Goal: Task Accomplishment & Management: Contribute content

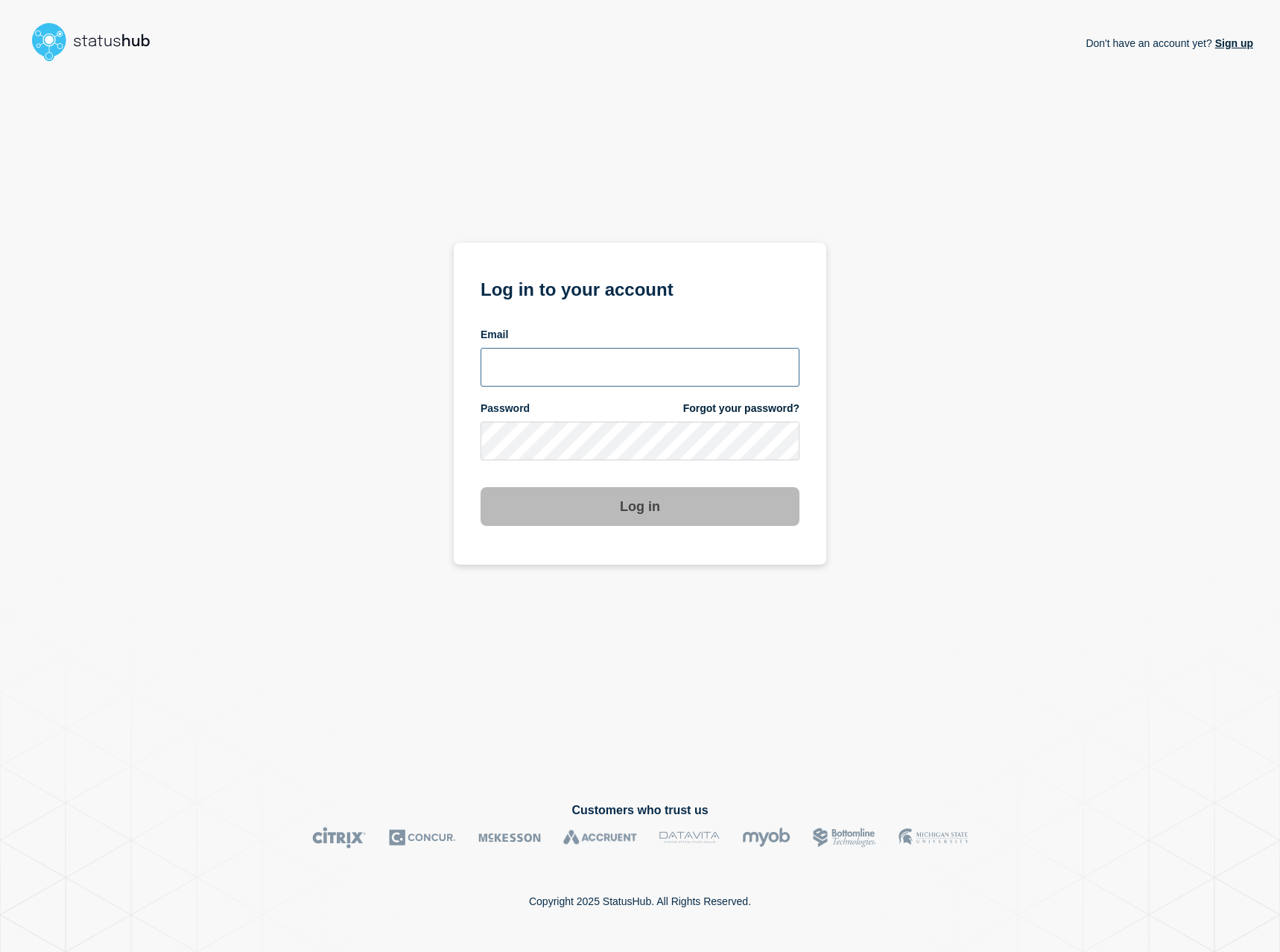
type input "[EMAIL_ADDRESS][DOMAIN_NAME]"
click at [626, 517] on button "Log in" at bounding box center [640, 507] width 319 height 39
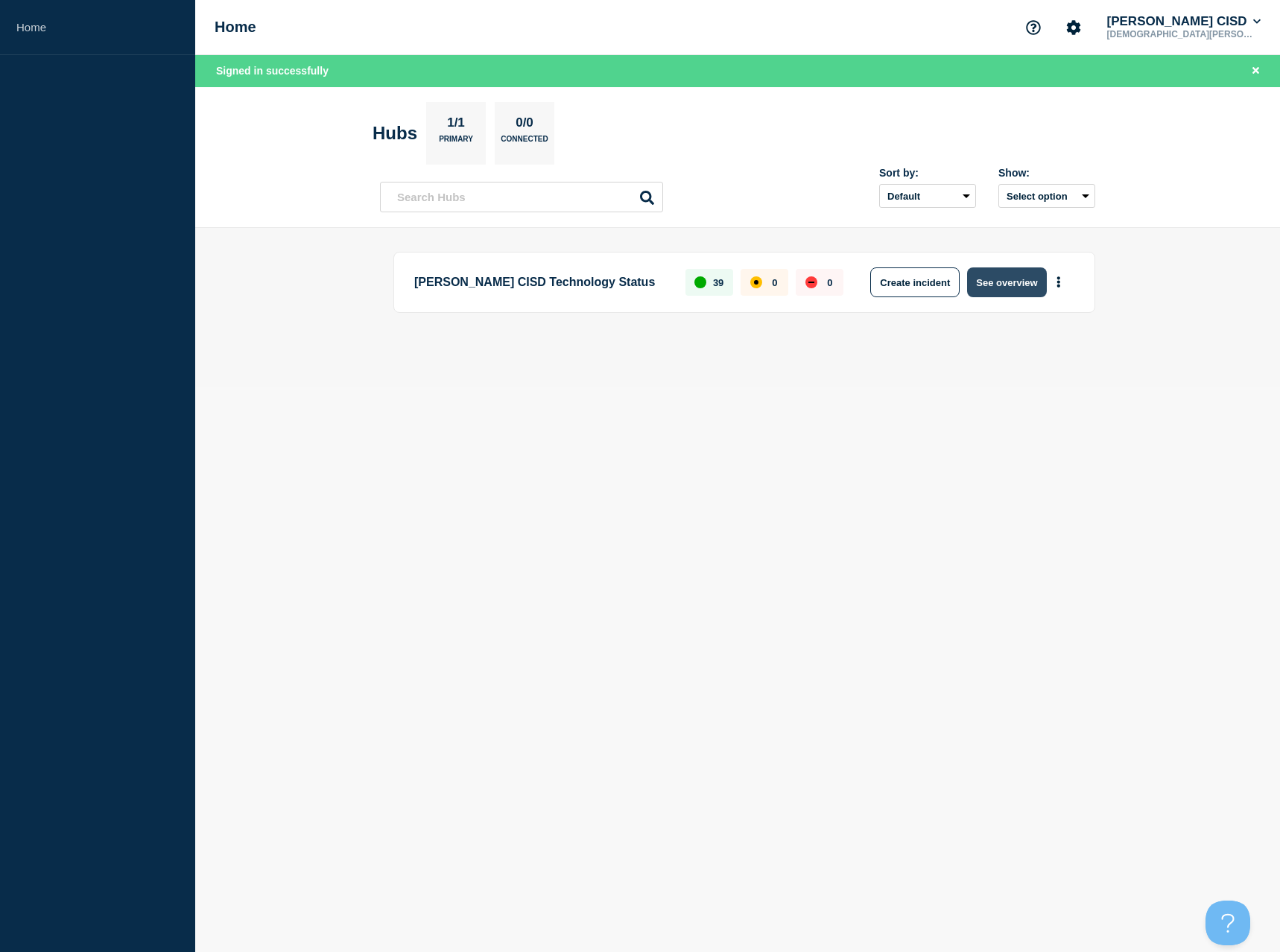
click at [1013, 284] on button "See overview" at bounding box center [1006, 282] width 79 height 30
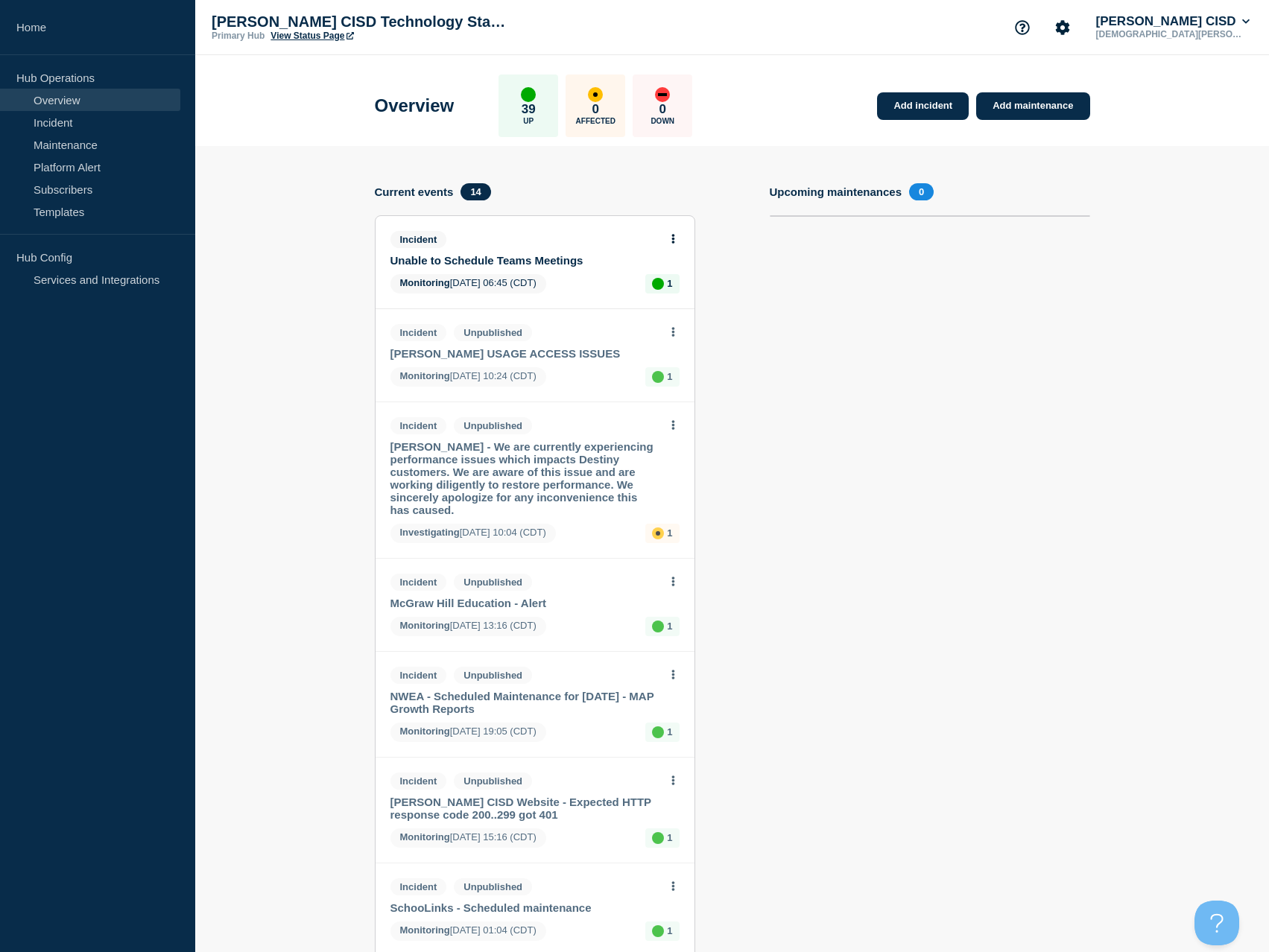
drag, startPoint x: 468, startPoint y: 256, endPoint x: 476, endPoint y: 258, distance: 8.2
click at [469, 255] on link "Unable to Schedule Teams Meetings" at bounding box center [524, 260] width 269 height 13
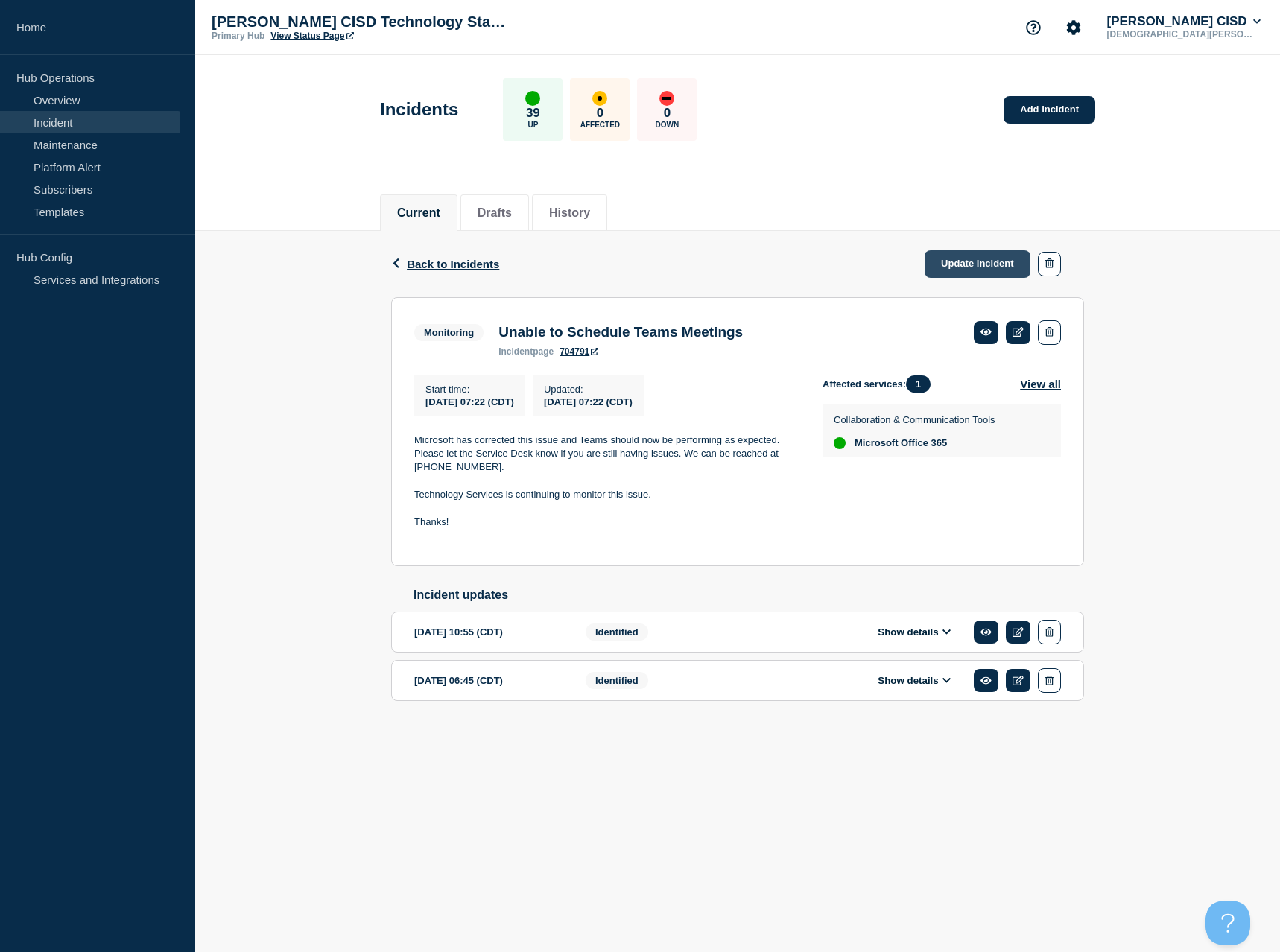
click at [985, 266] on link "Update incident" at bounding box center [977, 264] width 106 height 28
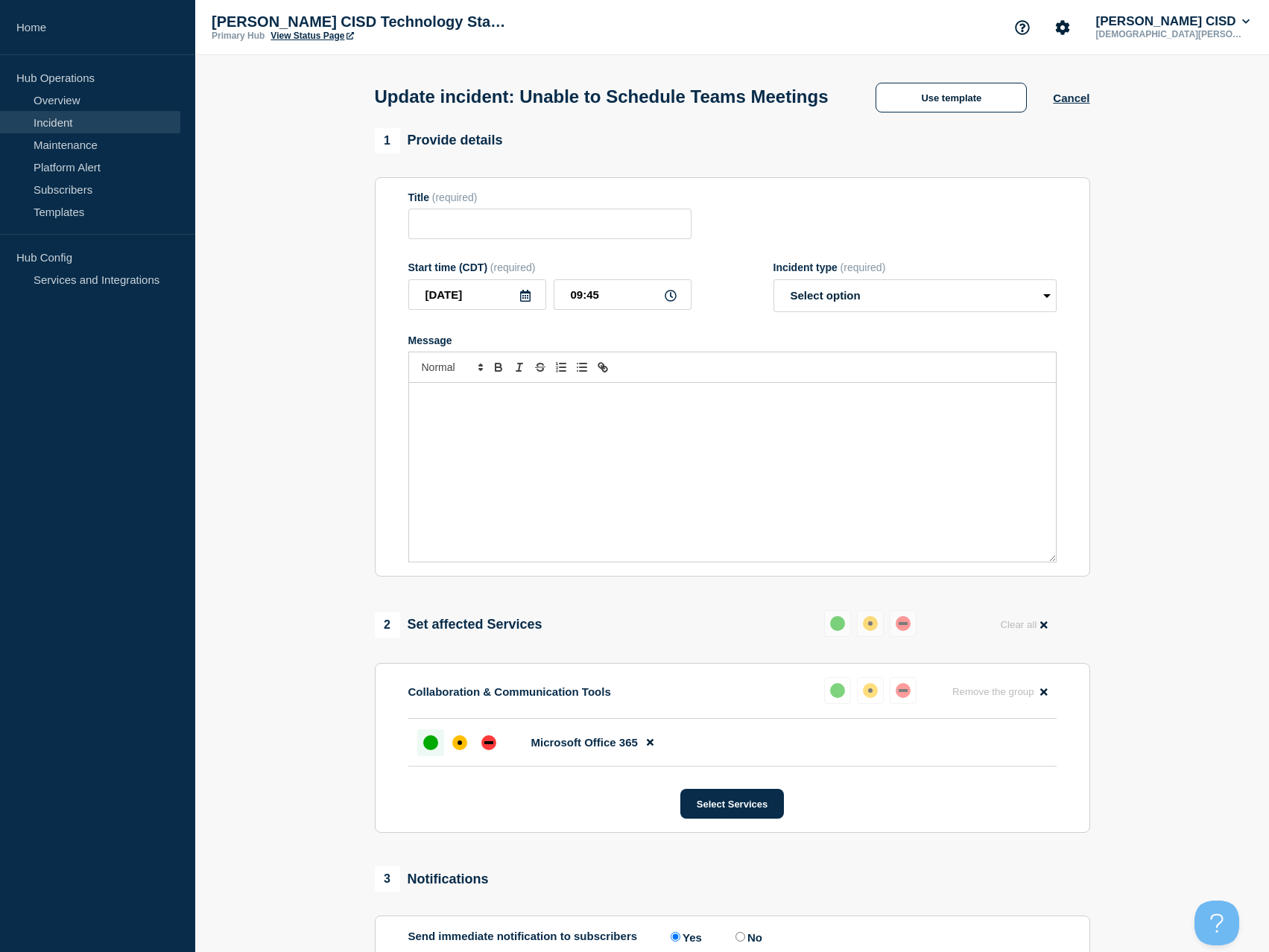
type input "Unable to Schedule Teams Meetings"
click at [864, 312] on select "Select option Investigating Identified Monitoring Resolved" at bounding box center [915, 296] width 283 height 33
click at [863, 435] on div "Message" at bounding box center [733, 472] width 647 height 179
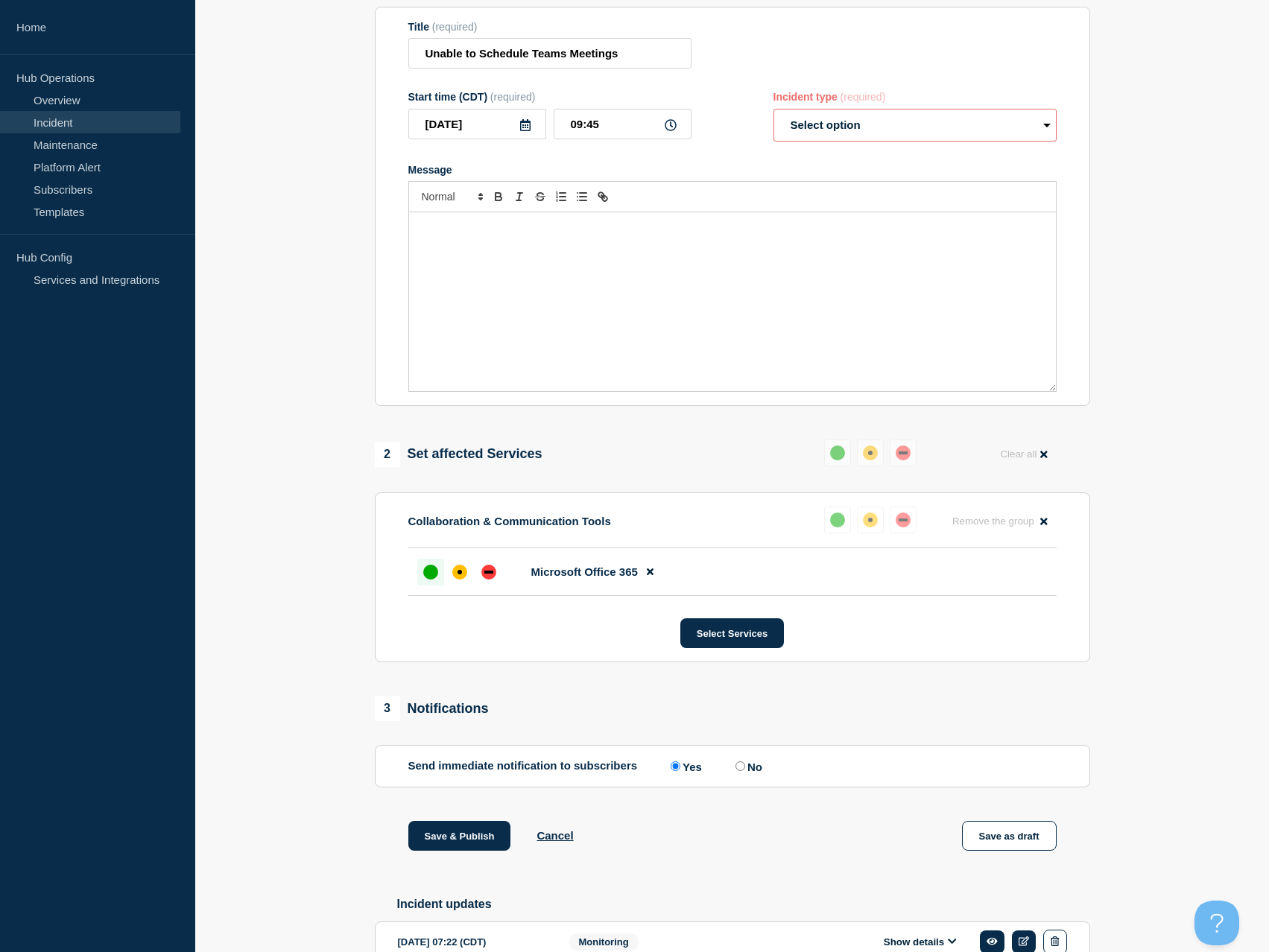
scroll to position [379, 0]
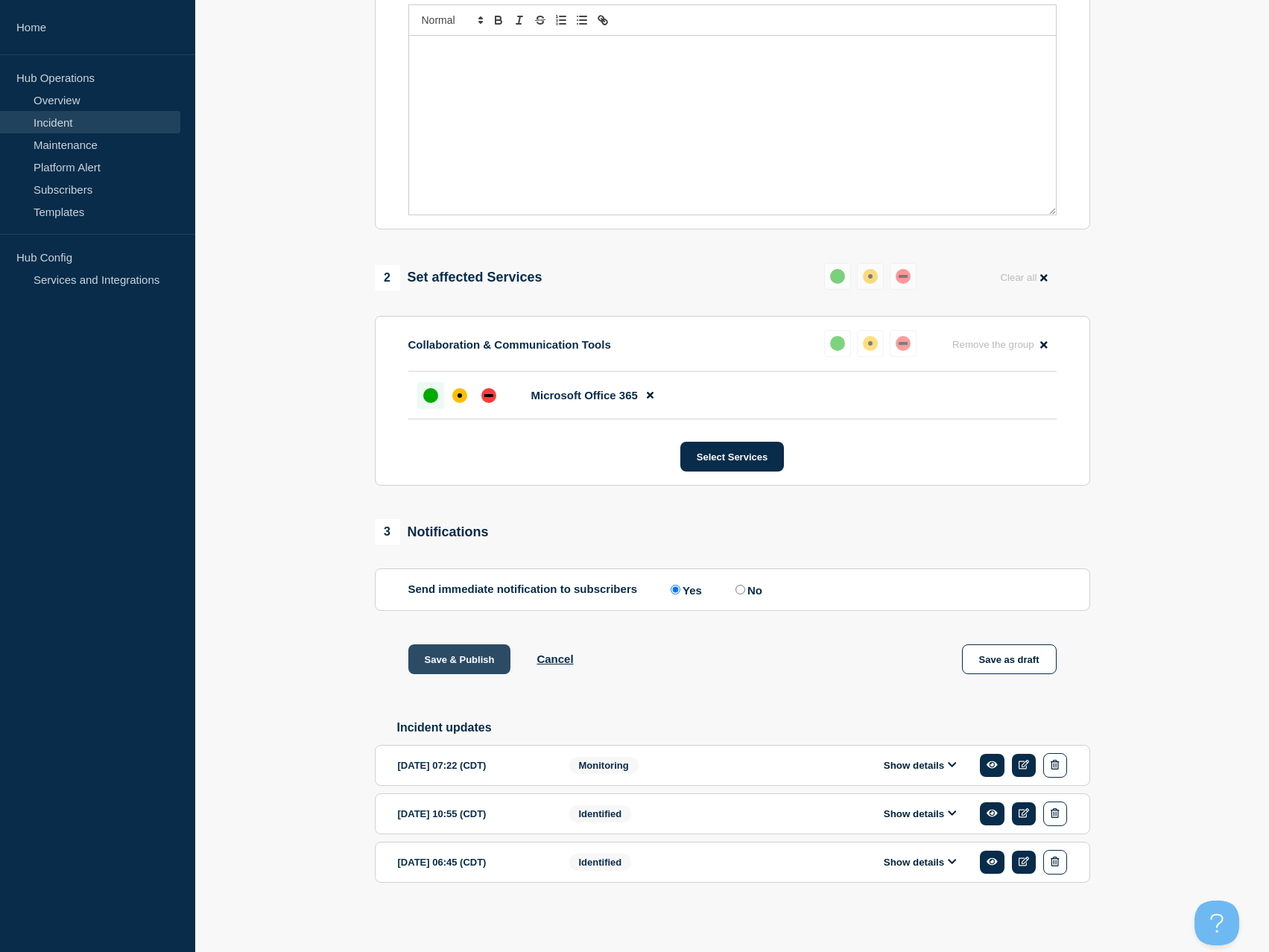
click at [480, 658] on button "Save & Publish" at bounding box center [460, 659] width 103 height 30
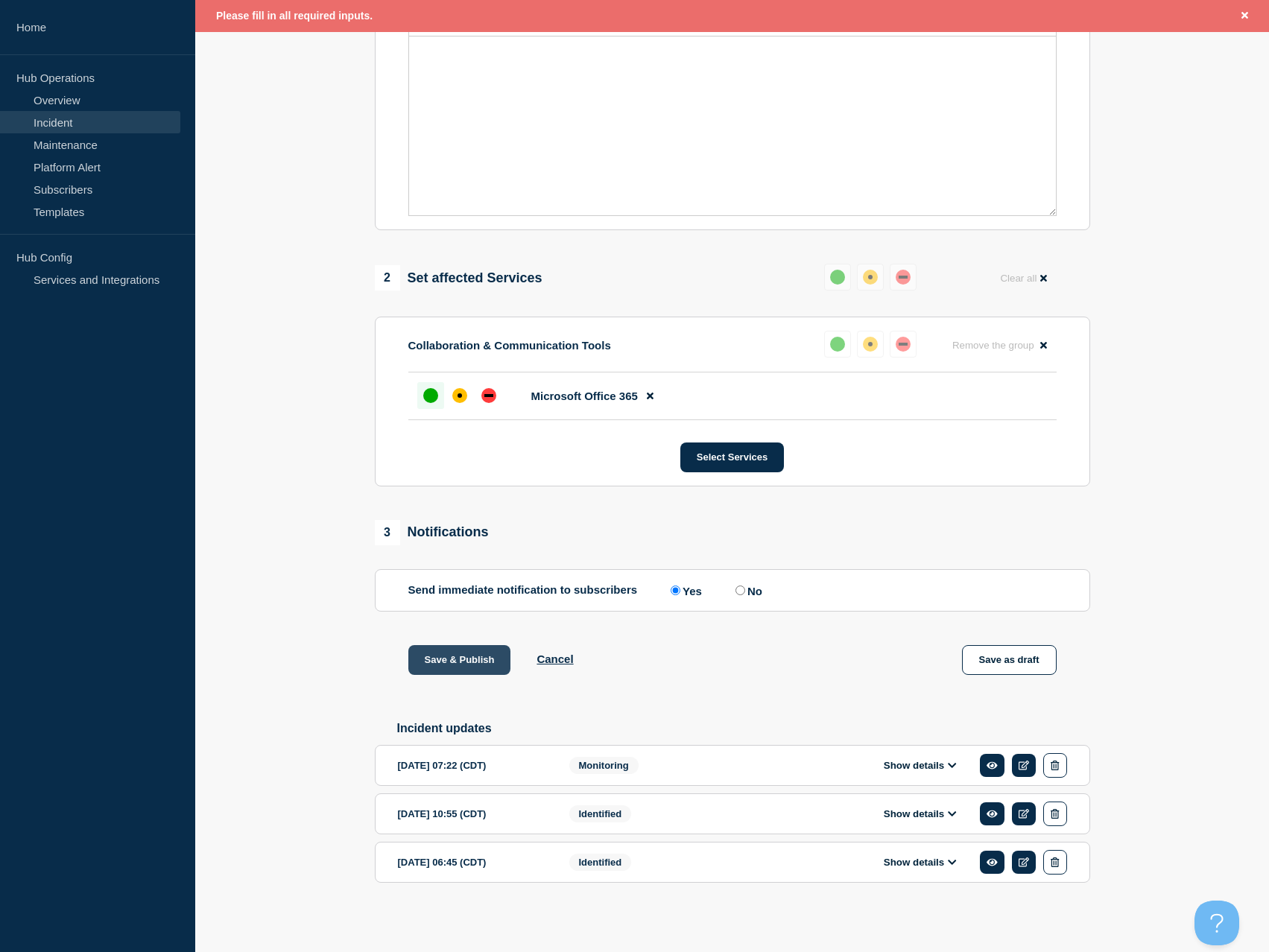
scroll to position [411, 0]
click at [423, 392] on div "up" at bounding box center [430, 395] width 15 height 15
click at [434, 646] on button "Save & Publish" at bounding box center [460, 660] width 103 height 30
click at [454, 658] on button "Save & Publish" at bounding box center [460, 660] width 103 height 30
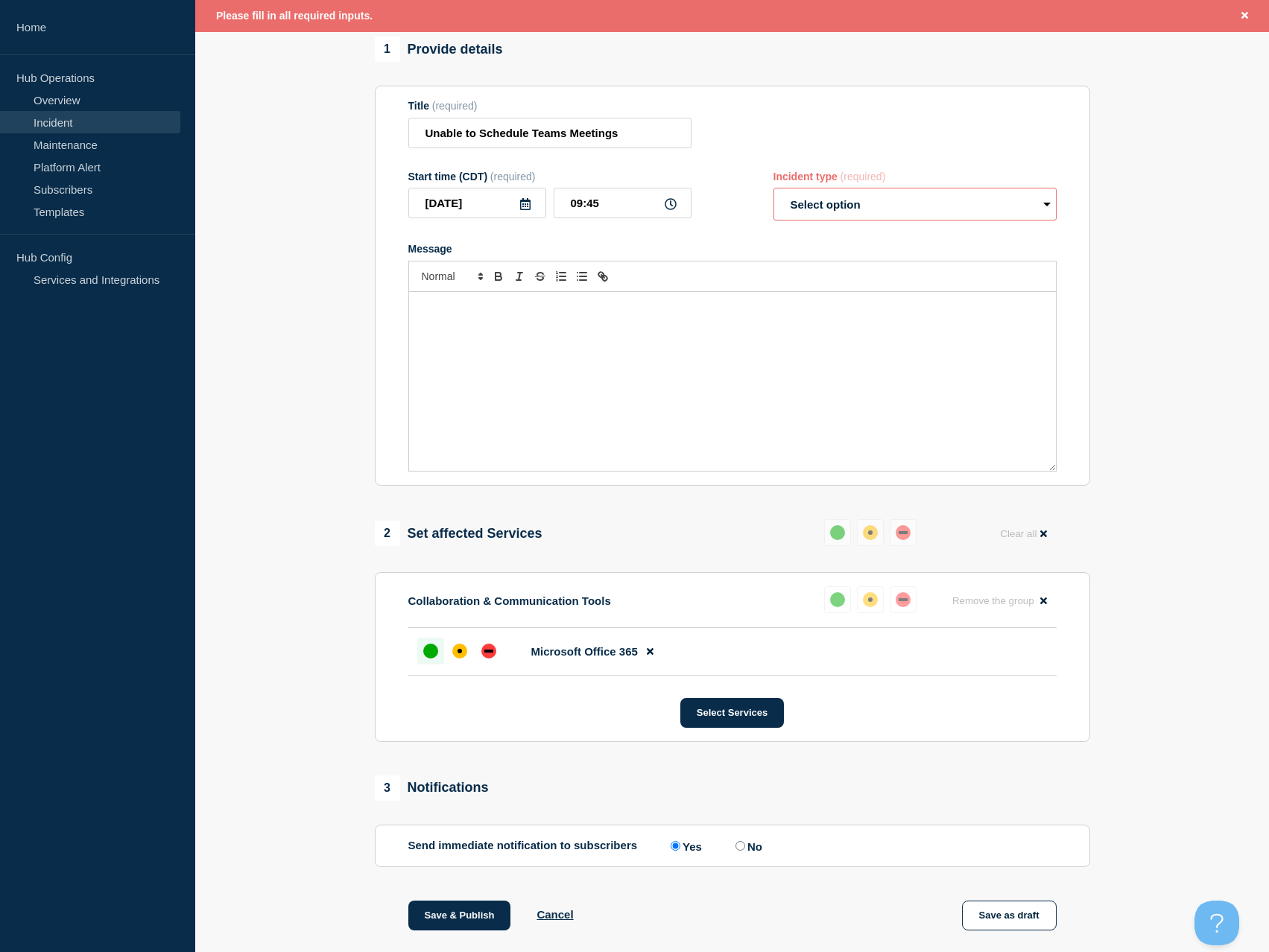
scroll to position [0, 0]
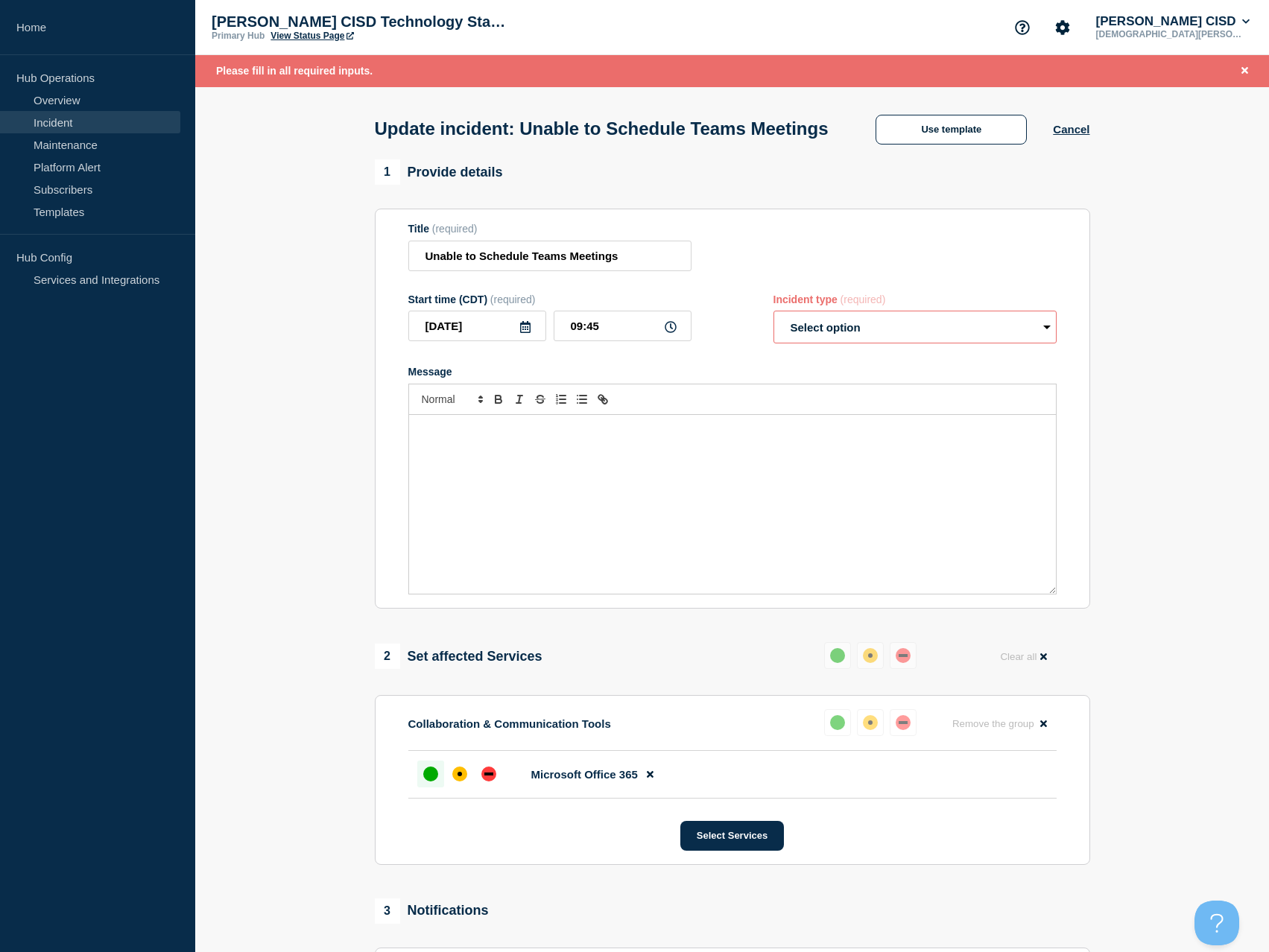
drag, startPoint x: 865, startPoint y: 350, endPoint x: 863, endPoint y: 371, distance: 21.1
click at [865, 343] on select "Select option Investigating Identified Monitoring Resolved" at bounding box center [915, 327] width 283 height 33
select select "resolved"
click at [774, 339] on select "Select option Investigating Identified Monitoring Resolved" at bounding box center [915, 327] width 283 height 33
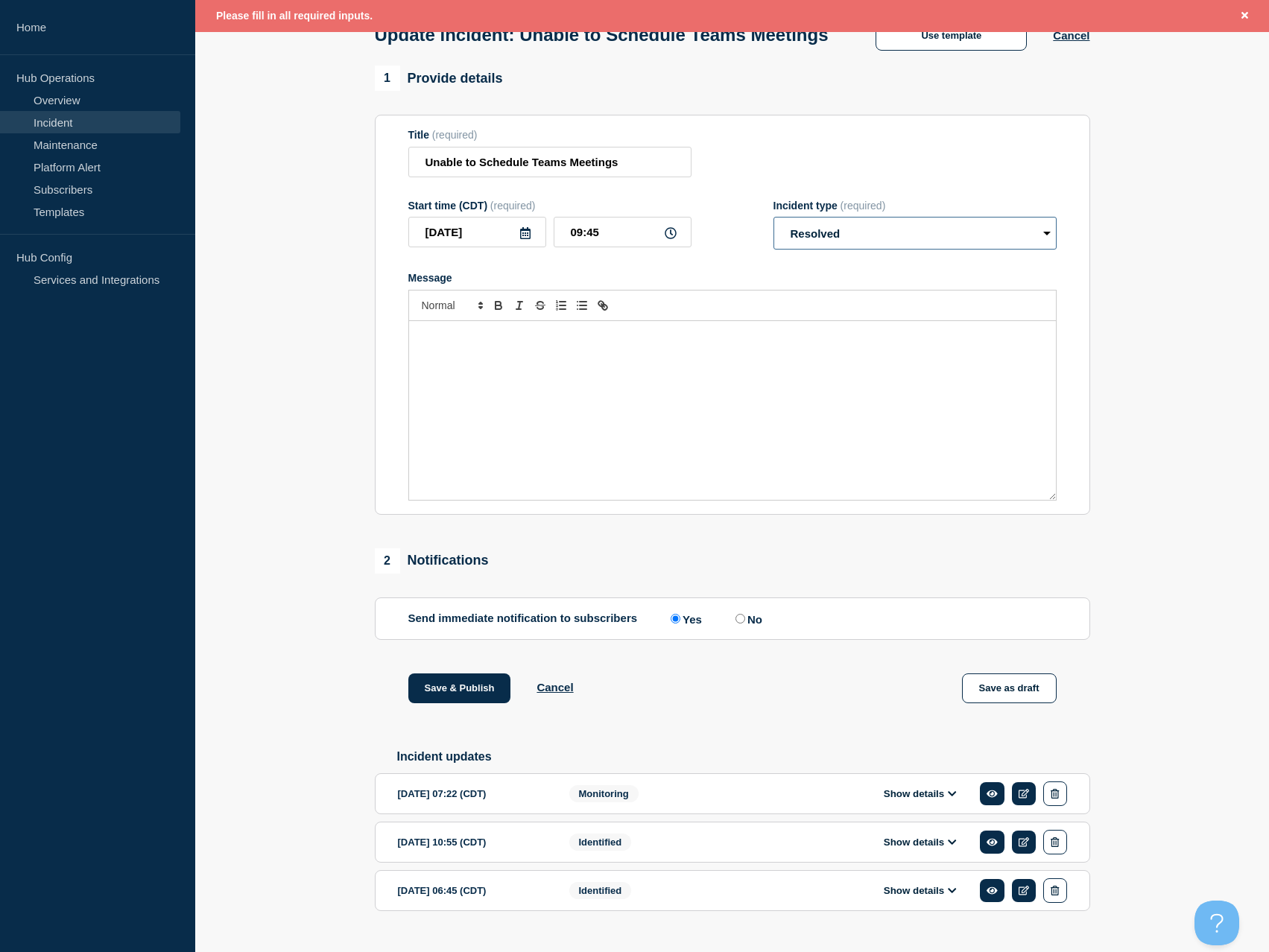
scroll to position [154, 0]
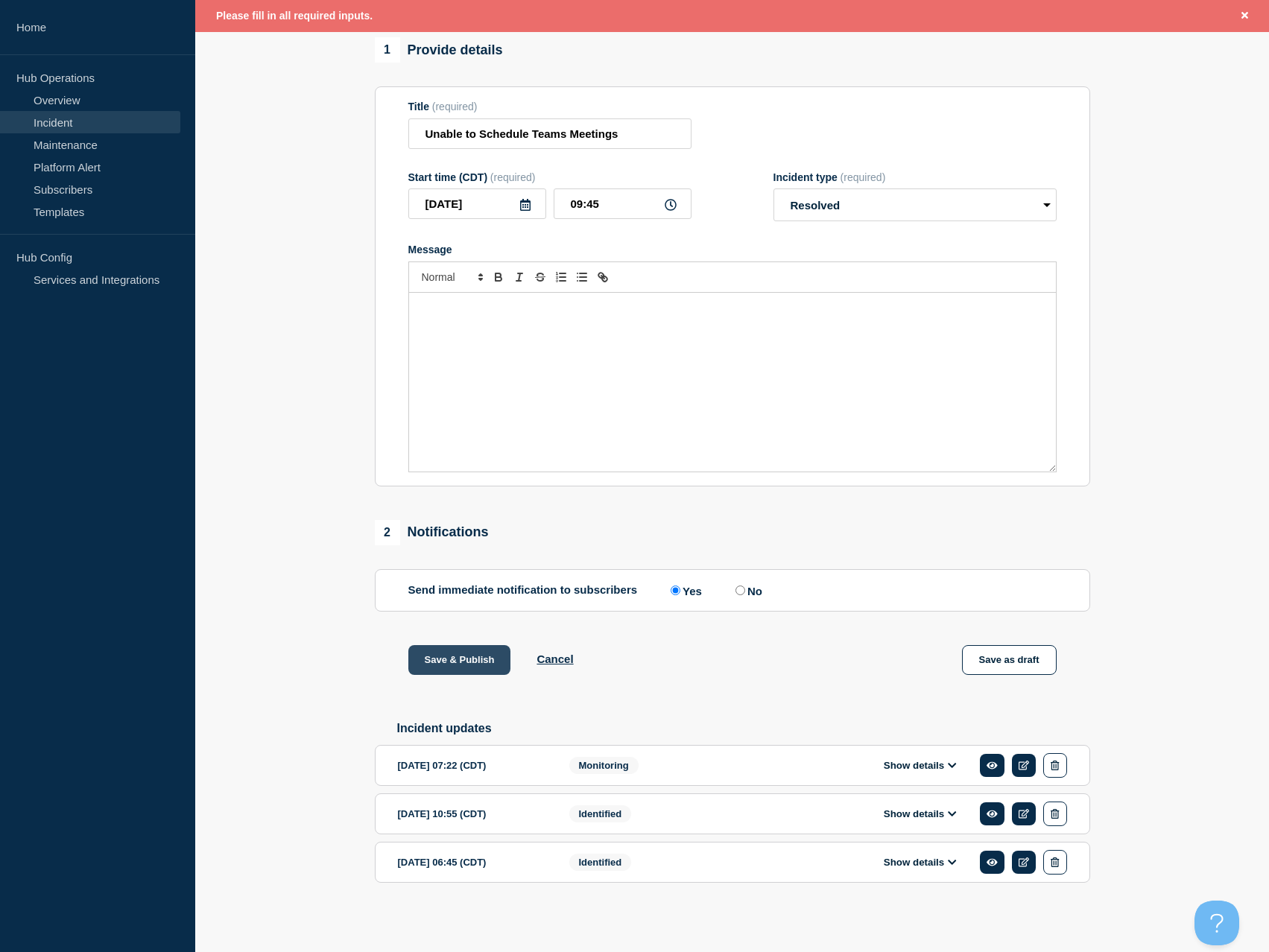
click at [442, 667] on button "Save & Publish" at bounding box center [460, 660] width 103 height 30
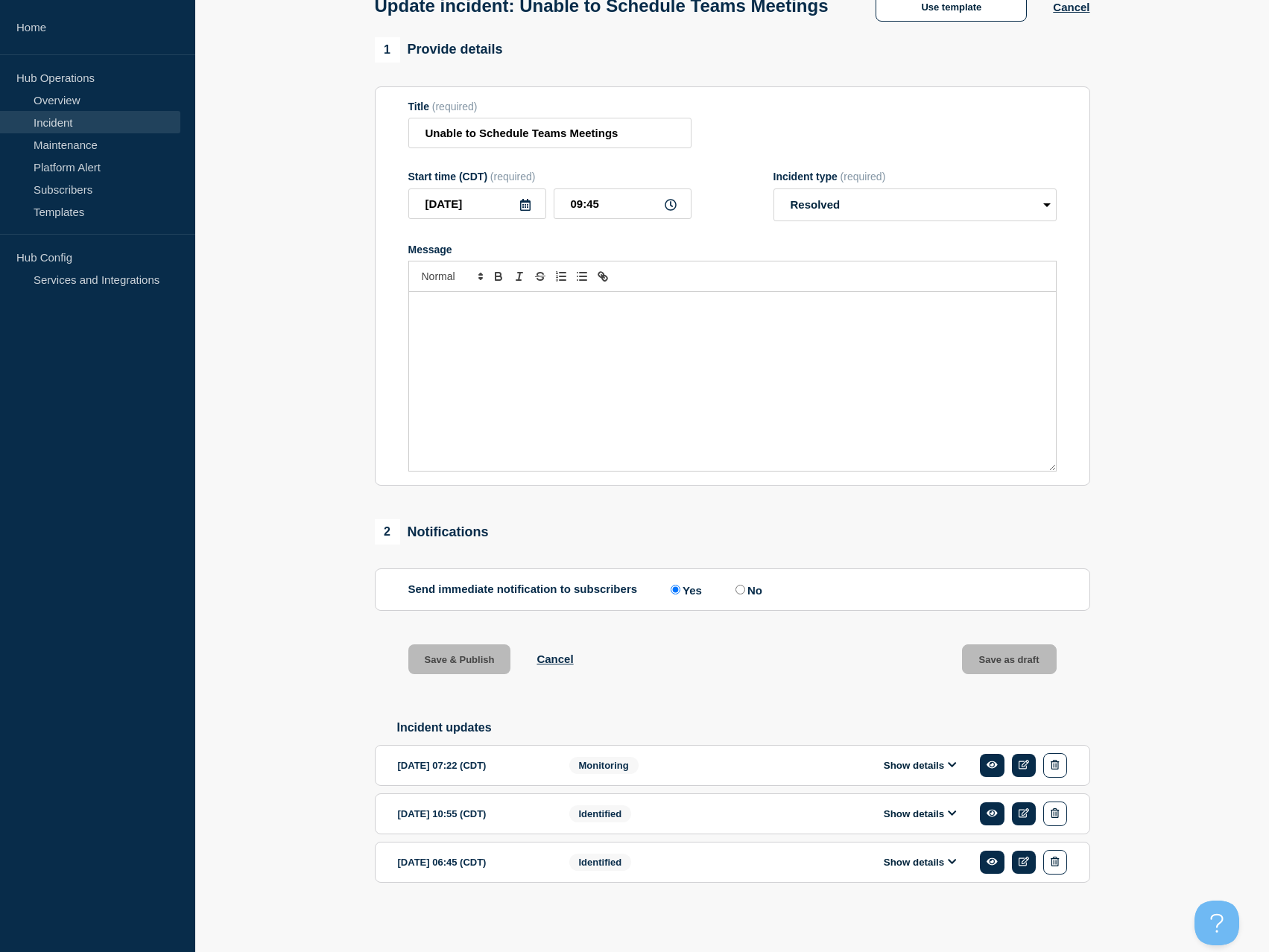
scroll to position [122, 0]
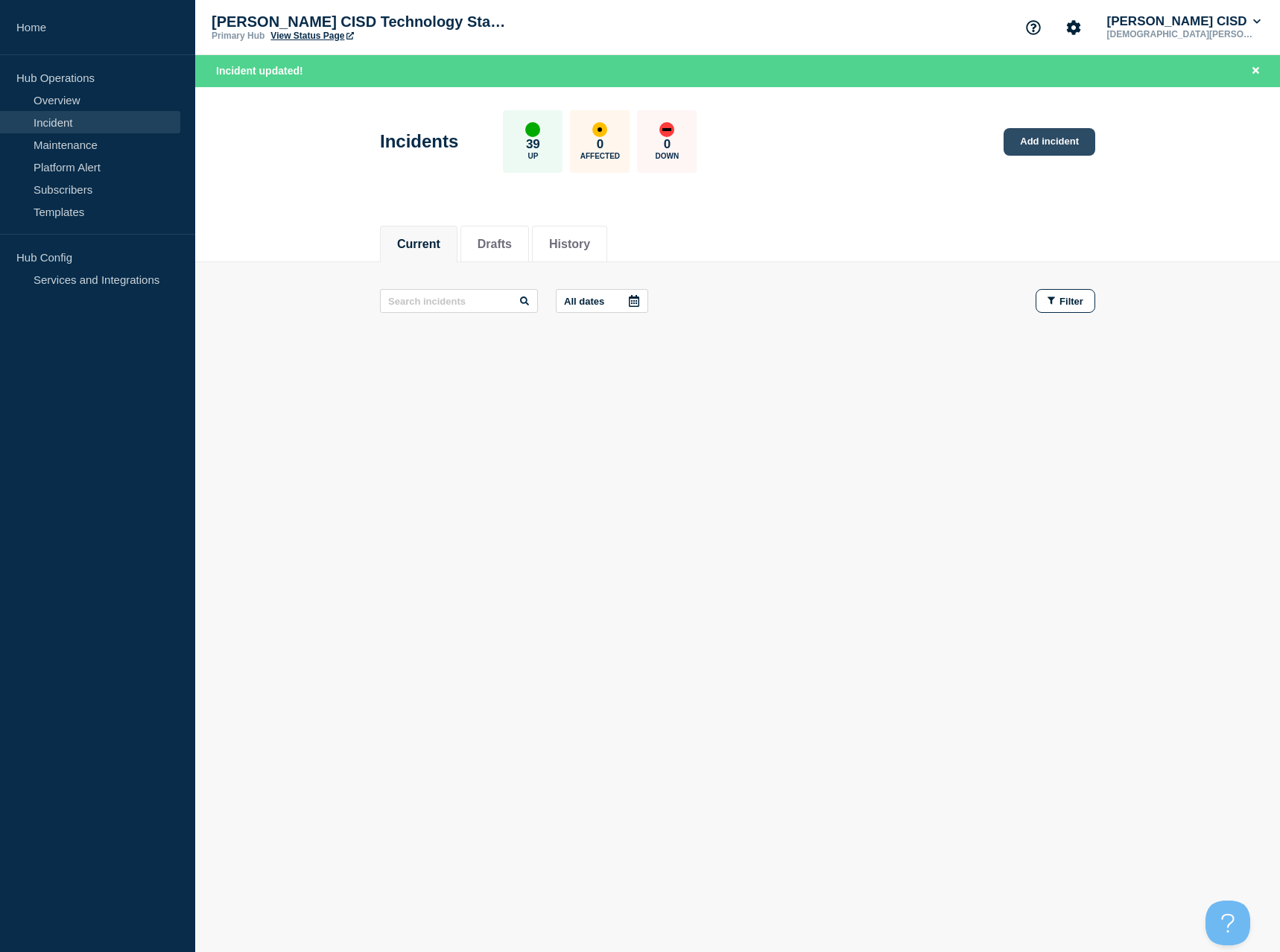
click at [1047, 141] on link "Add incident" at bounding box center [1049, 142] width 92 height 28
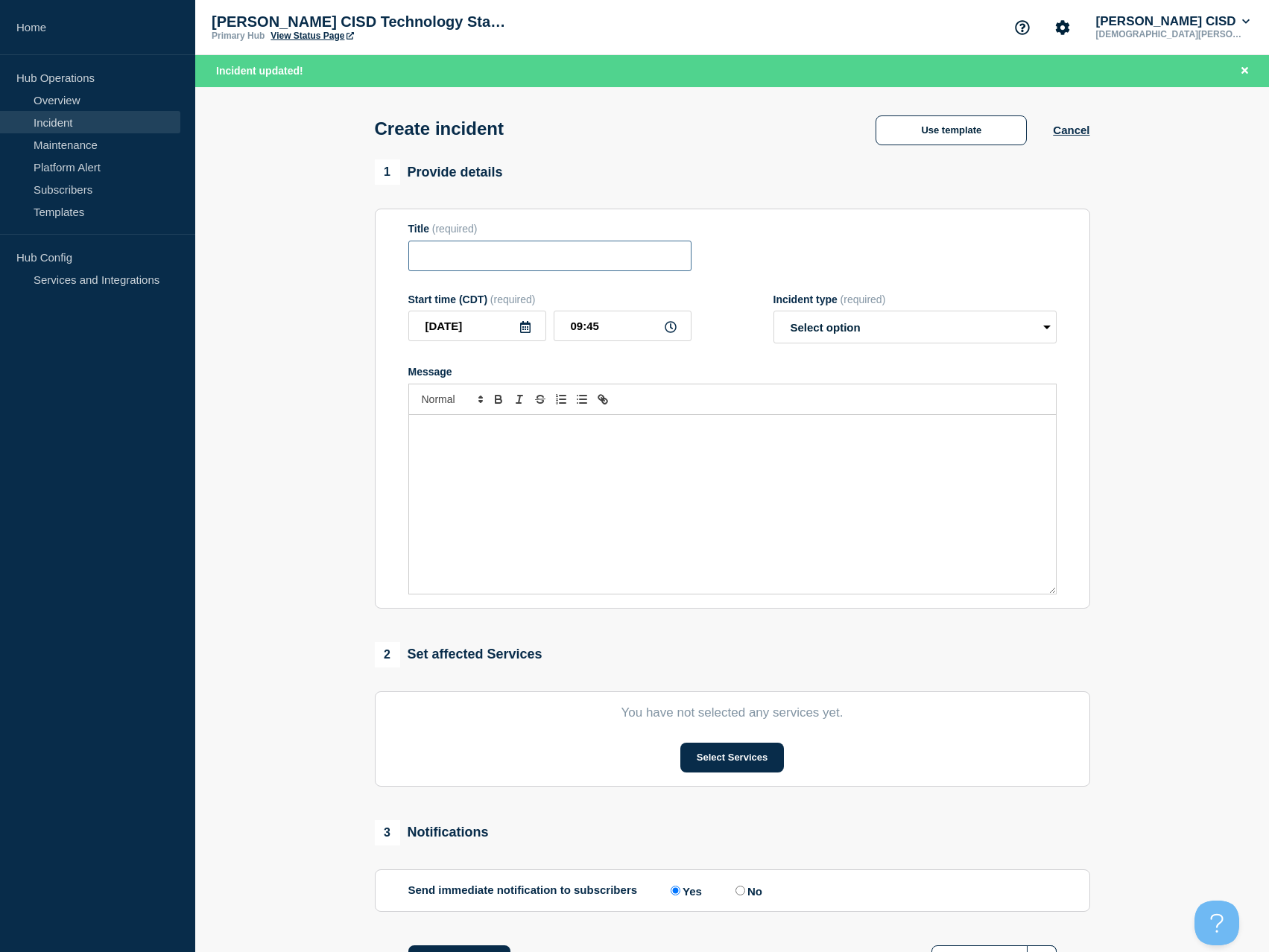
click at [504, 253] on input "Title" at bounding box center [550, 256] width 283 height 31
click at [551, 261] on input "[PERSON_NAME]" at bounding box center [550, 256] width 283 height 31
type input "[PERSON_NAME] Morning Announcements"
drag, startPoint x: 863, startPoint y: 326, endPoint x: 868, endPoint y: 345, distance: 19.6
click at [863, 327] on select "Select option Investigating Identified Monitoring" at bounding box center [915, 327] width 283 height 33
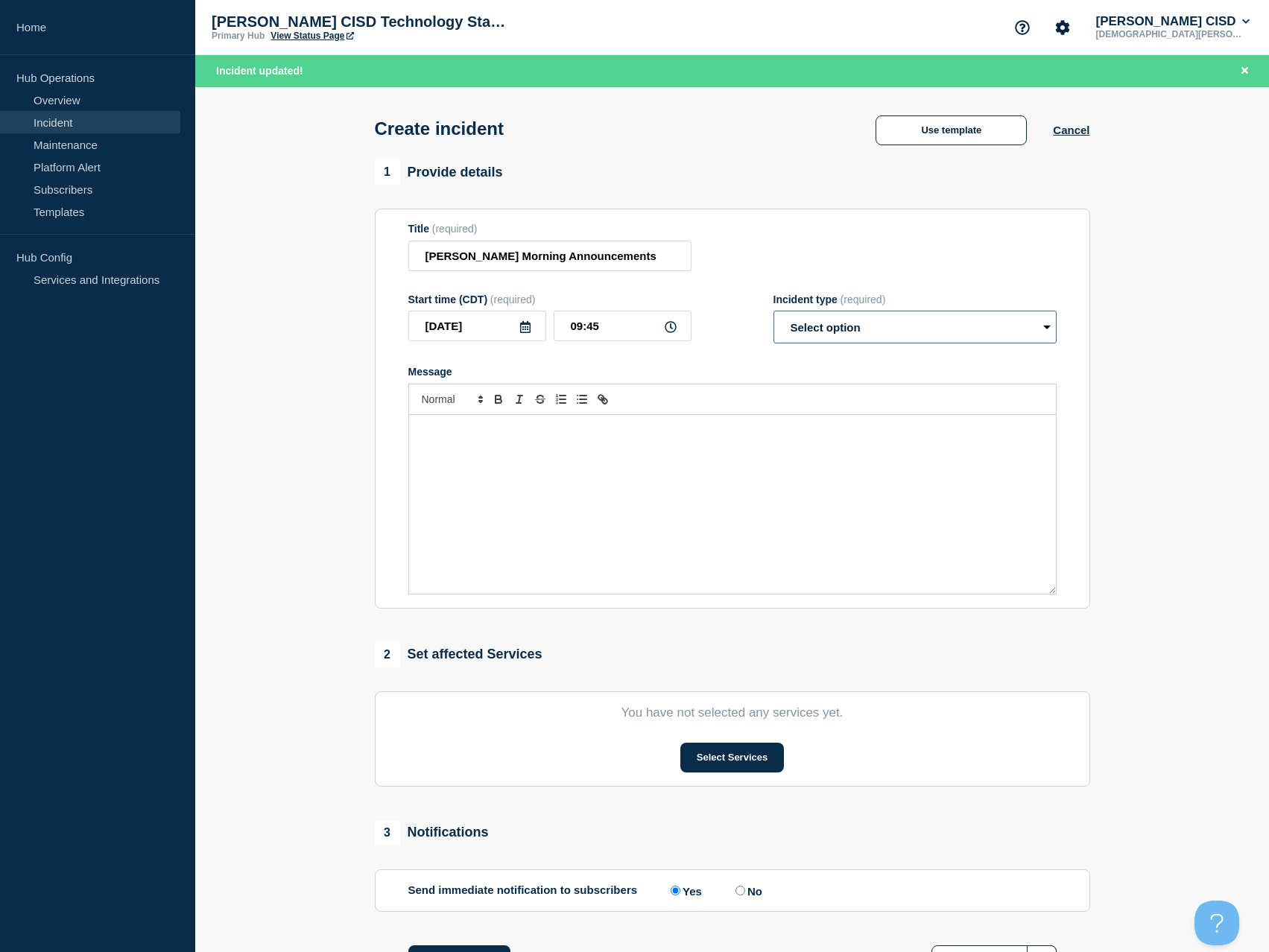
select select "investigating"
click at [774, 314] on select "Select option Investigating Identified Monitoring" at bounding box center [915, 327] width 283 height 33
click at [442, 445] on div "Message" at bounding box center [733, 504] width 647 height 179
click at [746, 430] on p "Some users may experience sound distortion when watching morning announcment." at bounding box center [732, 430] width 625 height 13
click at [869, 428] on p "Some users may experience sound distortion when watching morning announcements." at bounding box center [732, 430] width 625 height 13
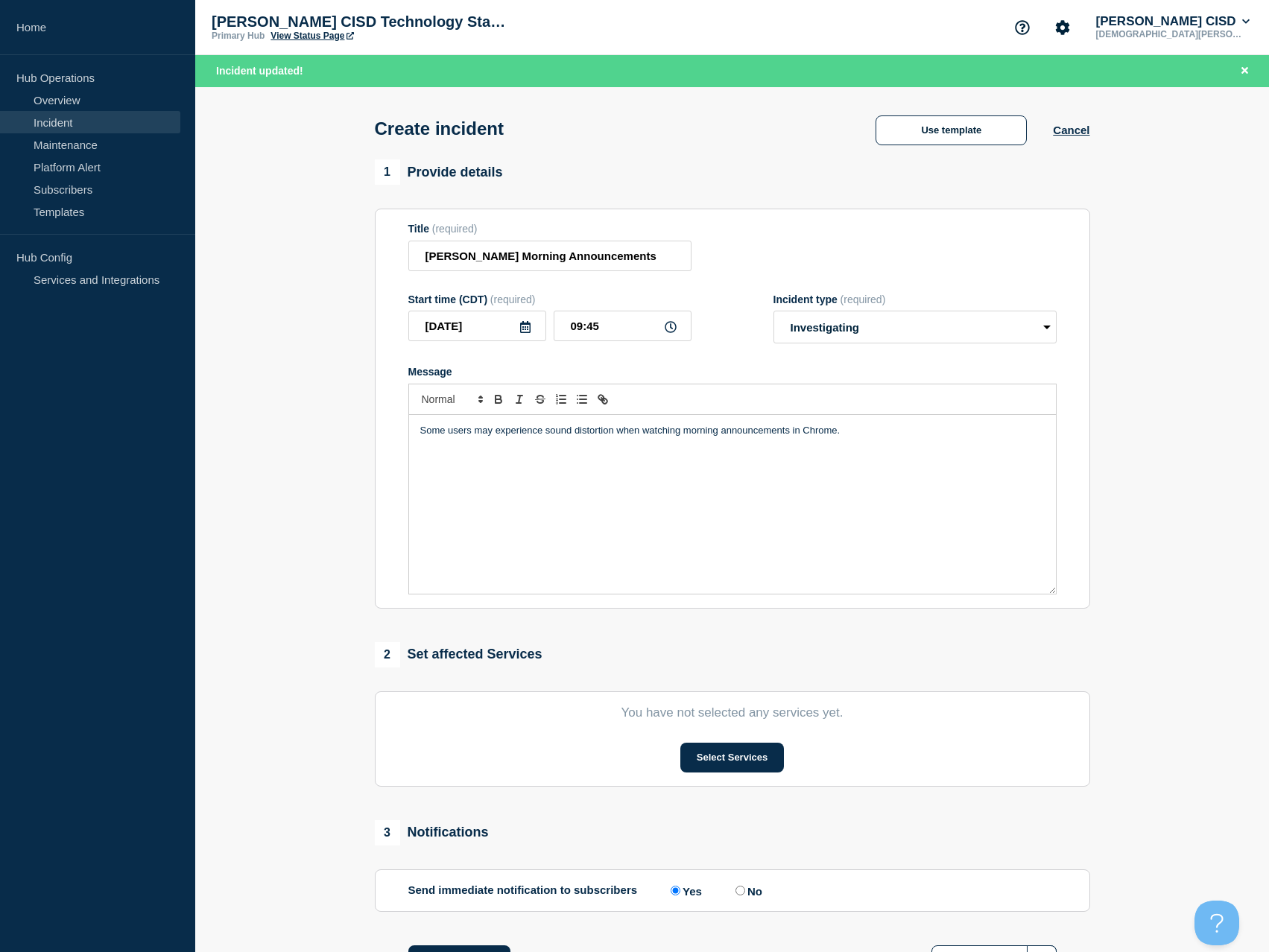
drag, startPoint x: 787, startPoint y: 435, endPoint x: 812, endPoint y: 489, distance: 59.5
click at [787, 435] on p "Some users may experience sound distortion when watching morning announcements …" at bounding box center [732, 430] width 625 height 13
click at [813, 433] on p "Some users may experience sound distortion when watching live streams in Chrome." at bounding box center [732, 430] width 625 height 13
click at [852, 435] on p "Some users may experience sound distortion when watching live streams in Chrome…" at bounding box center [732, 438] width 625 height 28
click at [538, 448] on p "Some users may experience sound distortion when watching live streams in Chrome…" at bounding box center [732, 438] width 625 height 28
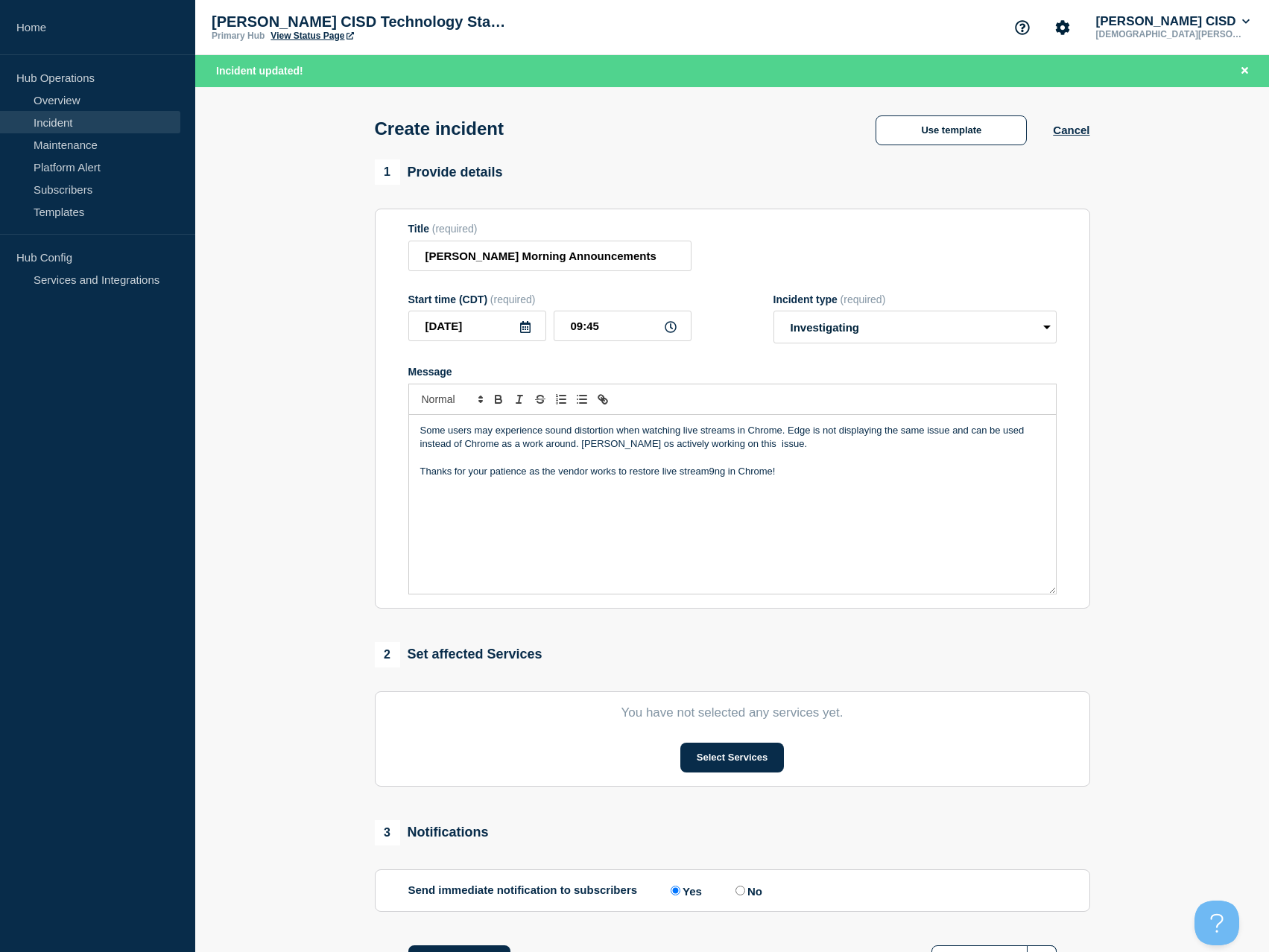
click at [609, 451] on p "Some users may experience sound distortion when watching live streams in Chrome…" at bounding box center [732, 438] width 625 height 28
click at [618, 449] on p "Some users may experience sound distortion when watching live streams in Chrome…" at bounding box center [732, 438] width 625 height 28
click at [587, 451] on p "Some users may experience sound distortion when watching live streams in Chrome…" at bounding box center [732, 438] width 625 height 28
click at [721, 550] on div "Some users may experience sound distortion when watching live streams in Chrome…" at bounding box center [733, 504] width 647 height 179
click at [717, 472] on p "Thanks for your patience as the vendor works to restore live stream9ng in Chrom…" at bounding box center [732, 471] width 625 height 13
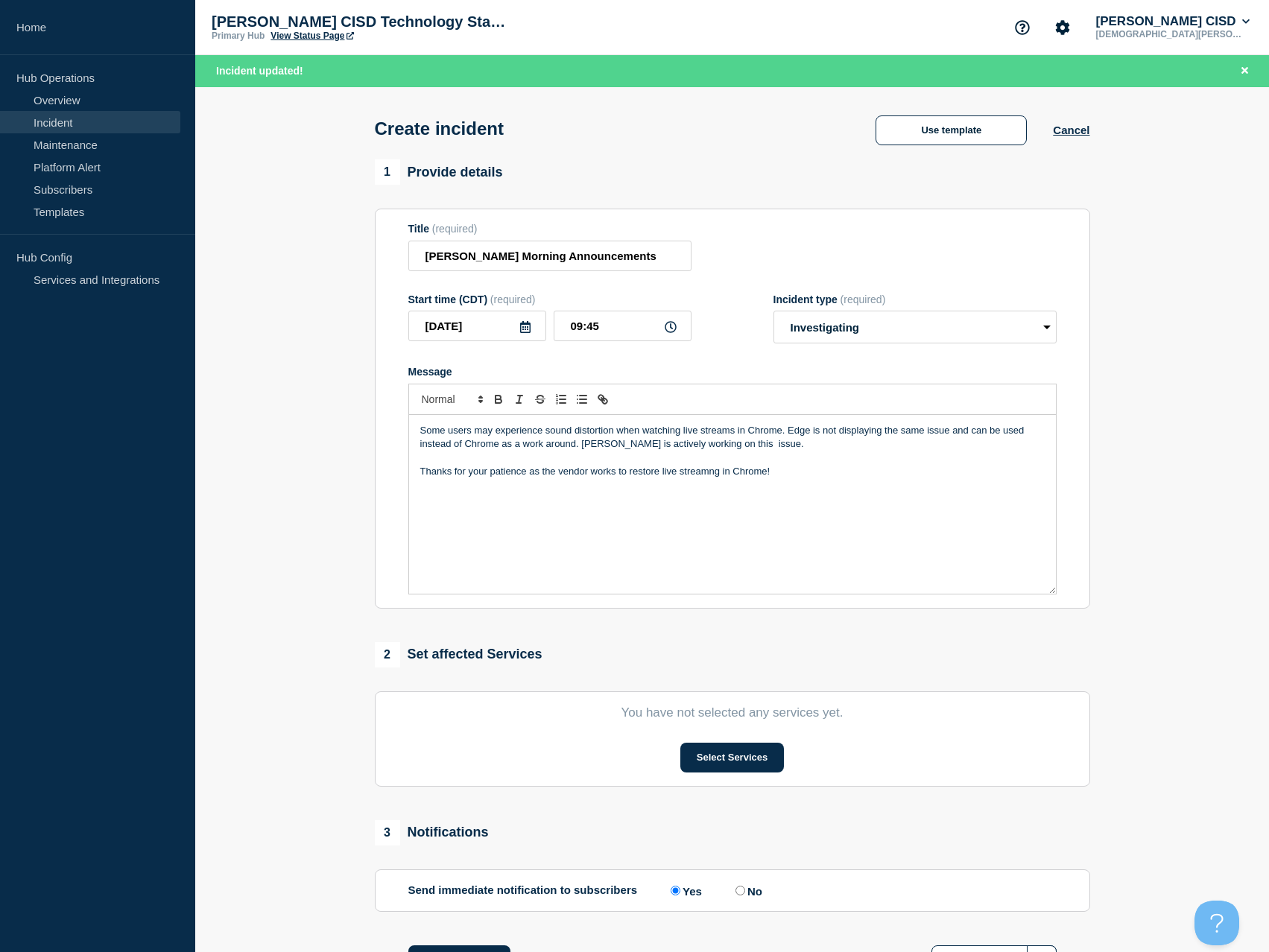
click at [702, 474] on p "Thanks for your patience as the vendor works to restore live streamng in Chrome!" at bounding box center [732, 471] width 625 height 13
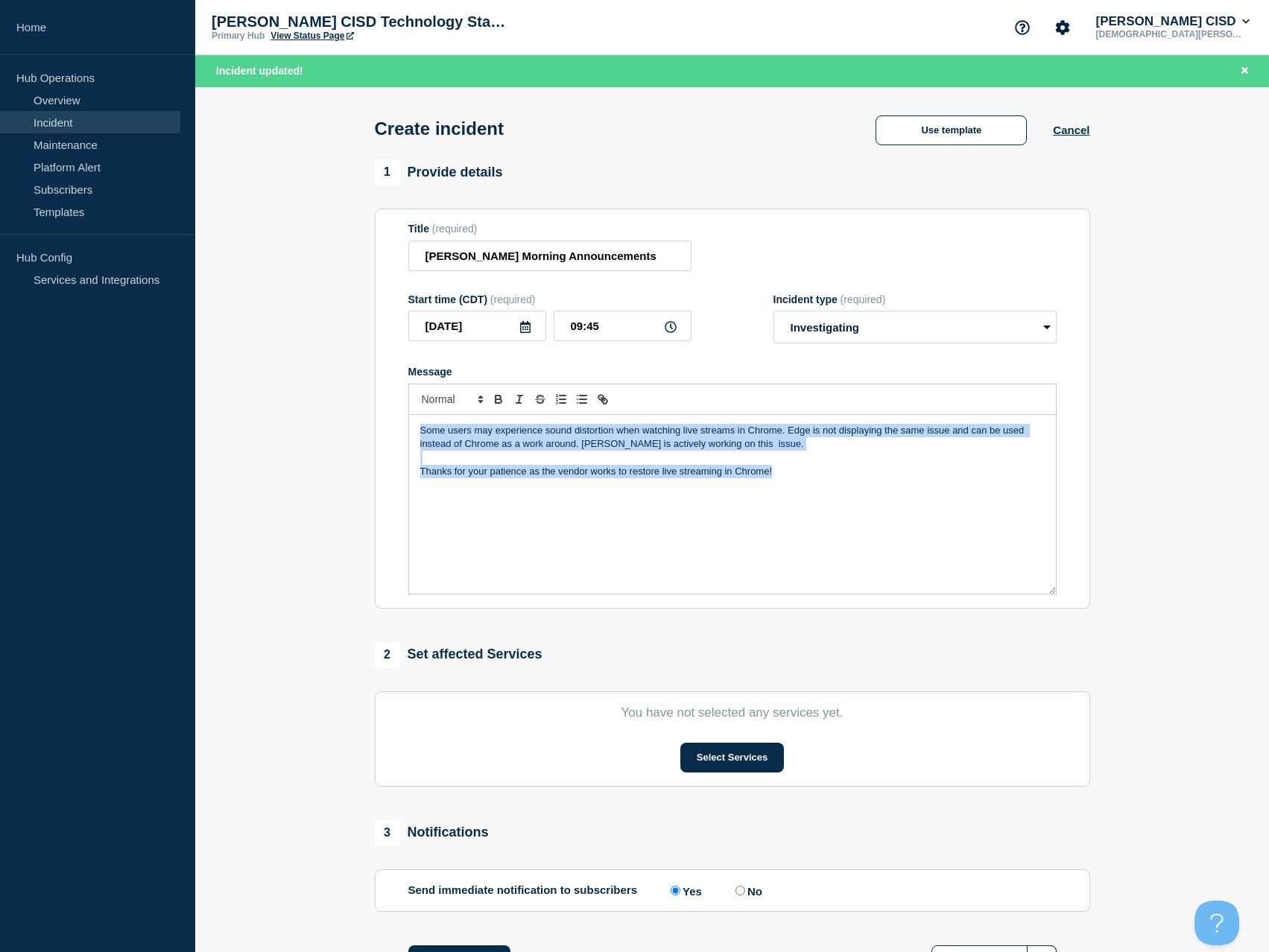
drag, startPoint x: 801, startPoint y: 481, endPoint x: 380, endPoint y: 415, distance: 426.1
click at [380, 415] on section "Title (required) [PERSON_NAME] Morning Announcements Start time (CDT) (required…" at bounding box center [732, 409] width 715 height 400
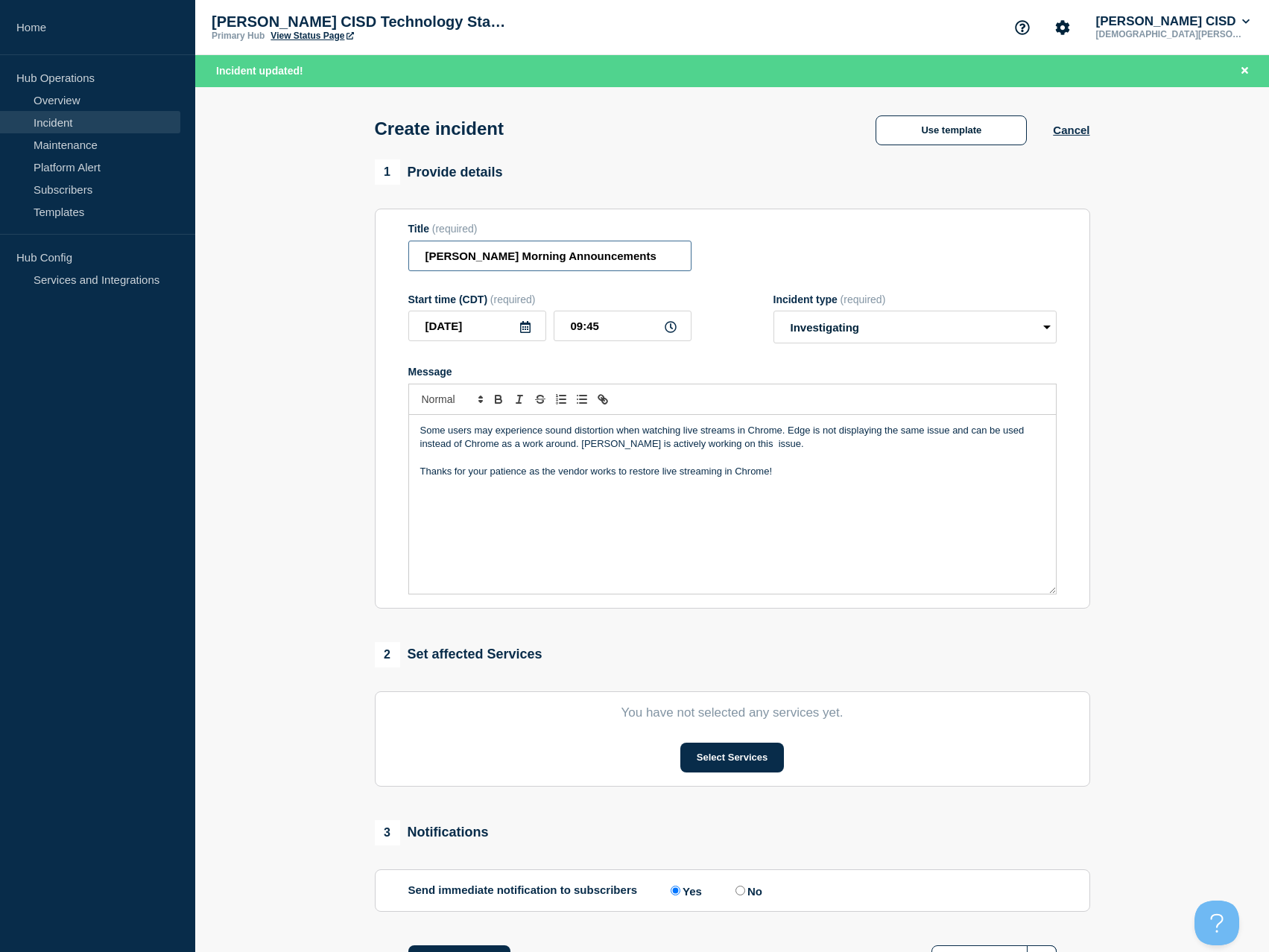
drag, startPoint x: 577, startPoint y: 431, endPoint x: 580, endPoint y: 259, distance: 172.0
click at [580, 259] on input "[PERSON_NAME] Morning Announcements" at bounding box center [550, 256] width 283 height 31
click at [617, 260] on input "[PERSON_NAME] Morning Announcements" at bounding box center [550, 256] width 283 height 31
drag, startPoint x: 464, startPoint y: 260, endPoint x: 365, endPoint y: 260, distance: 99.0
click at [365, 260] on section "1 Provide details Title (required) [PERSON_NAME] Morning Announcements Start ti…" at bounding box center [732, 586] width 1074 height 853
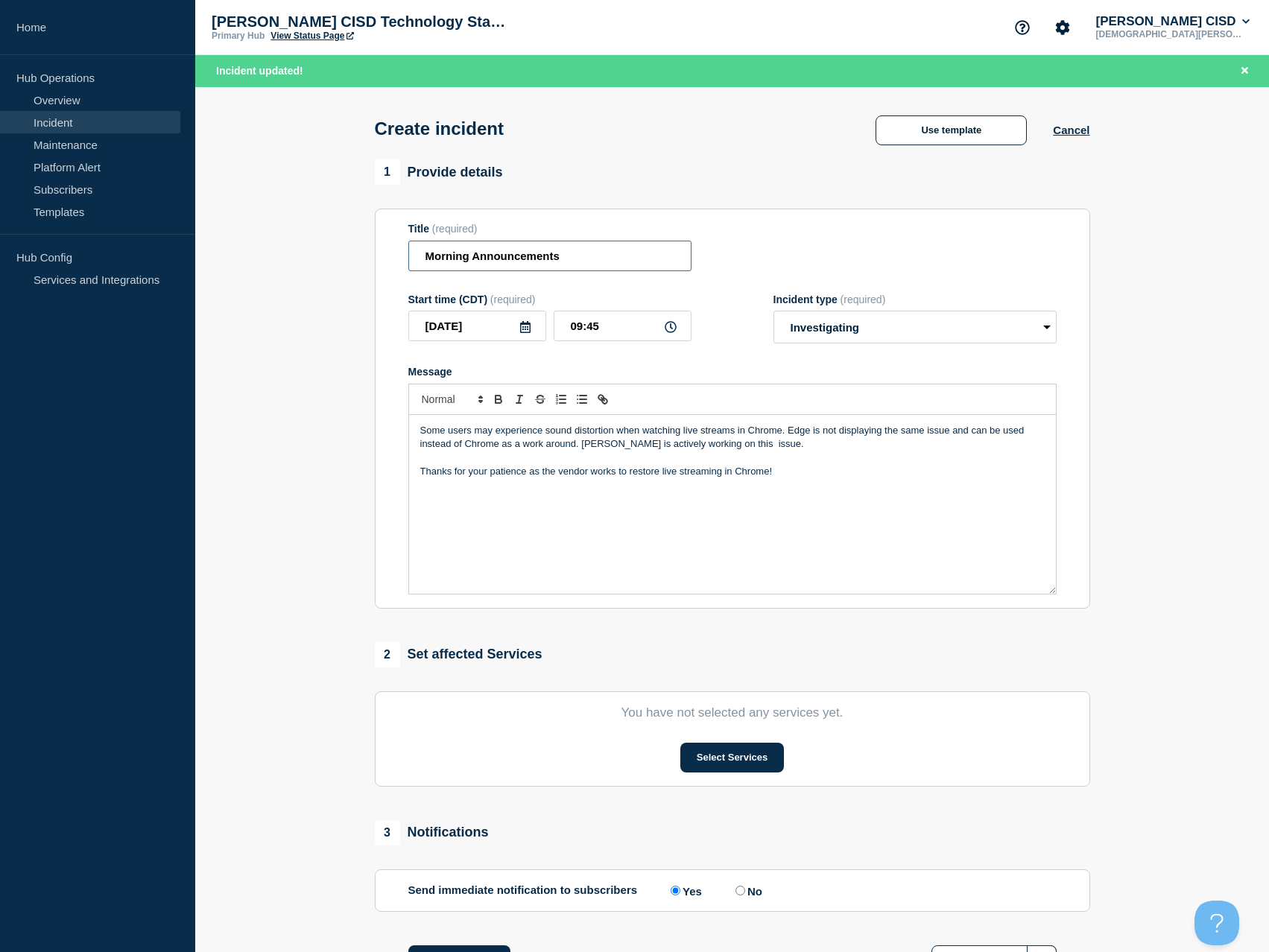
click at [608, 267] on input "Morning Announcements" at bounding box center [550, 256] width 283 height 31
type input "Morning Announcements Live Stream"
click at [596, 455] on p "Message" at bounding box center [732, 458] width 625 height 13
click at [743, 530] on div "Some users may experience sound distortion when watching live streams in Chrome…" at bounding box center [733, 504] width 647 height 179
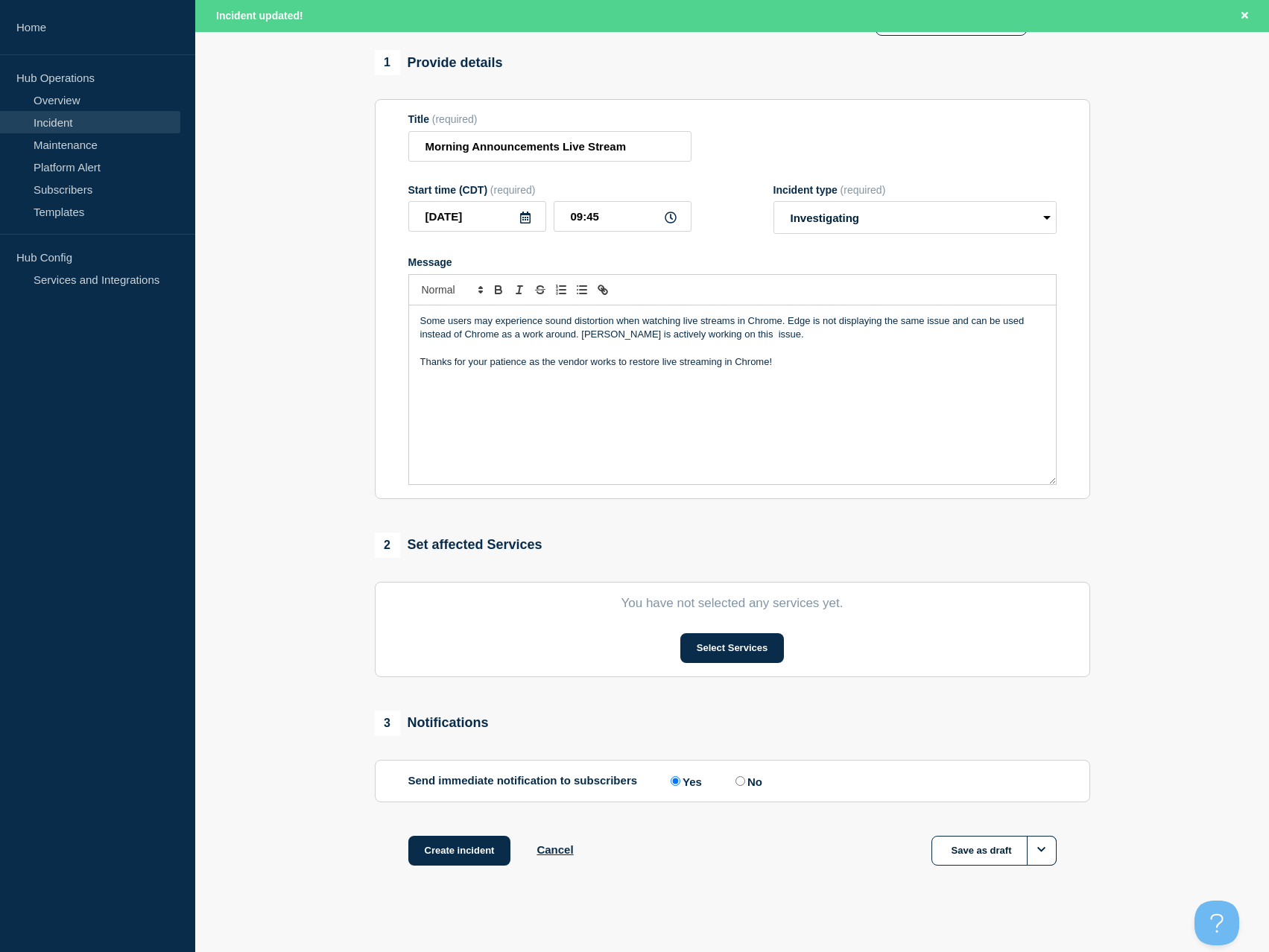
scroll to position [123, 0]
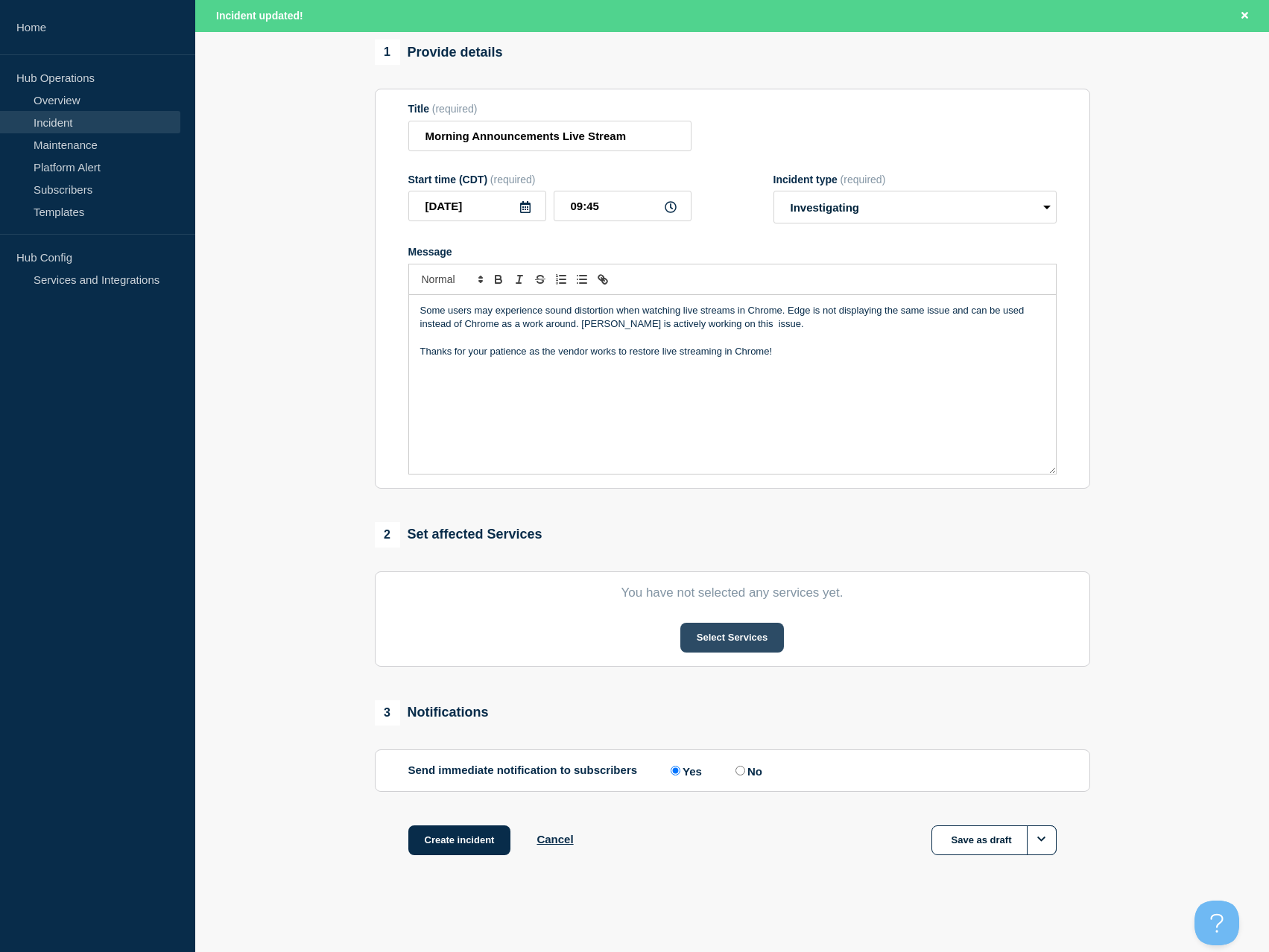
click at [725, 635] on button "Select Services" at bounding box center [731, 638] width 104 height 30
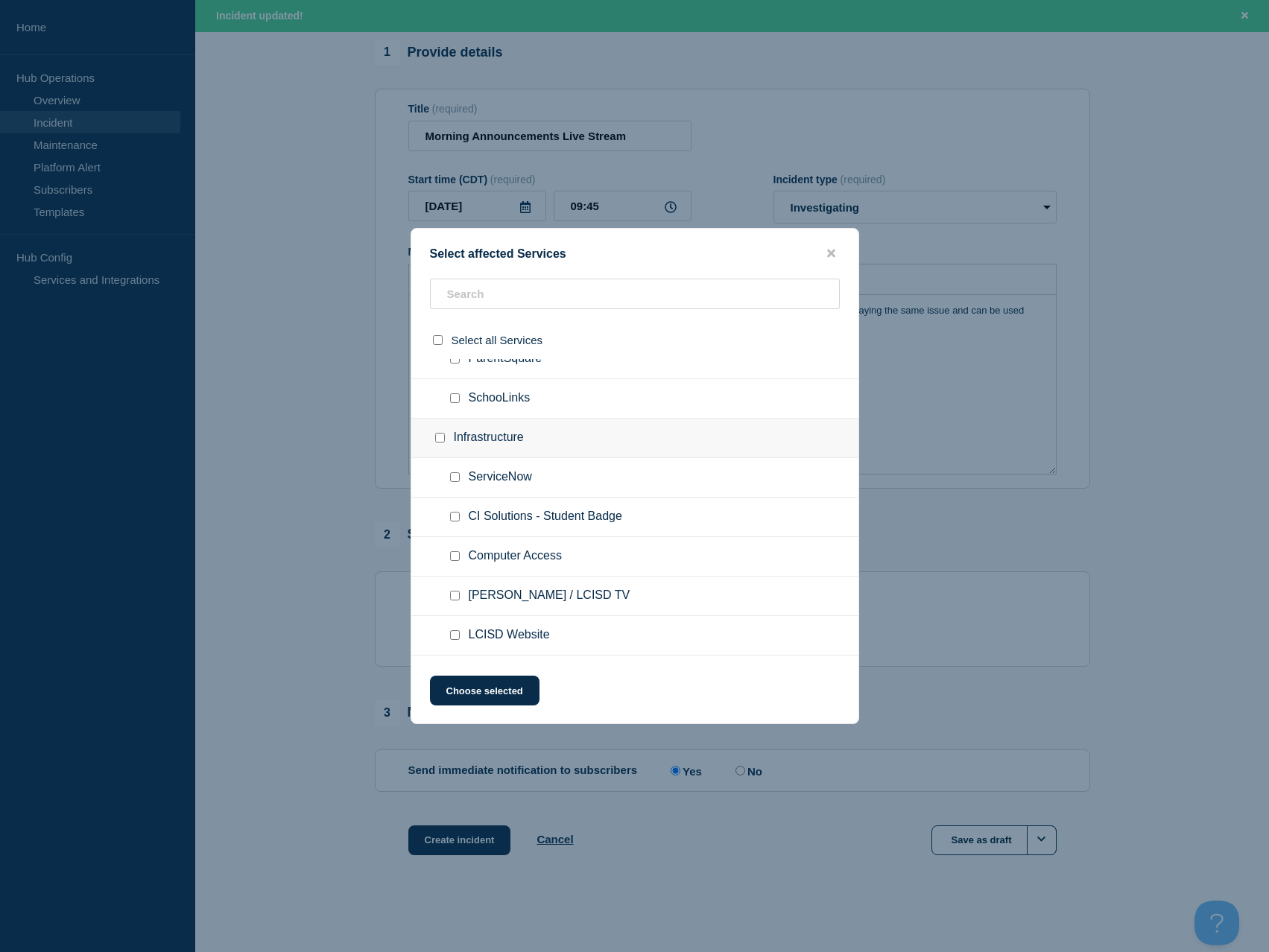
scroll to position [596, 0]
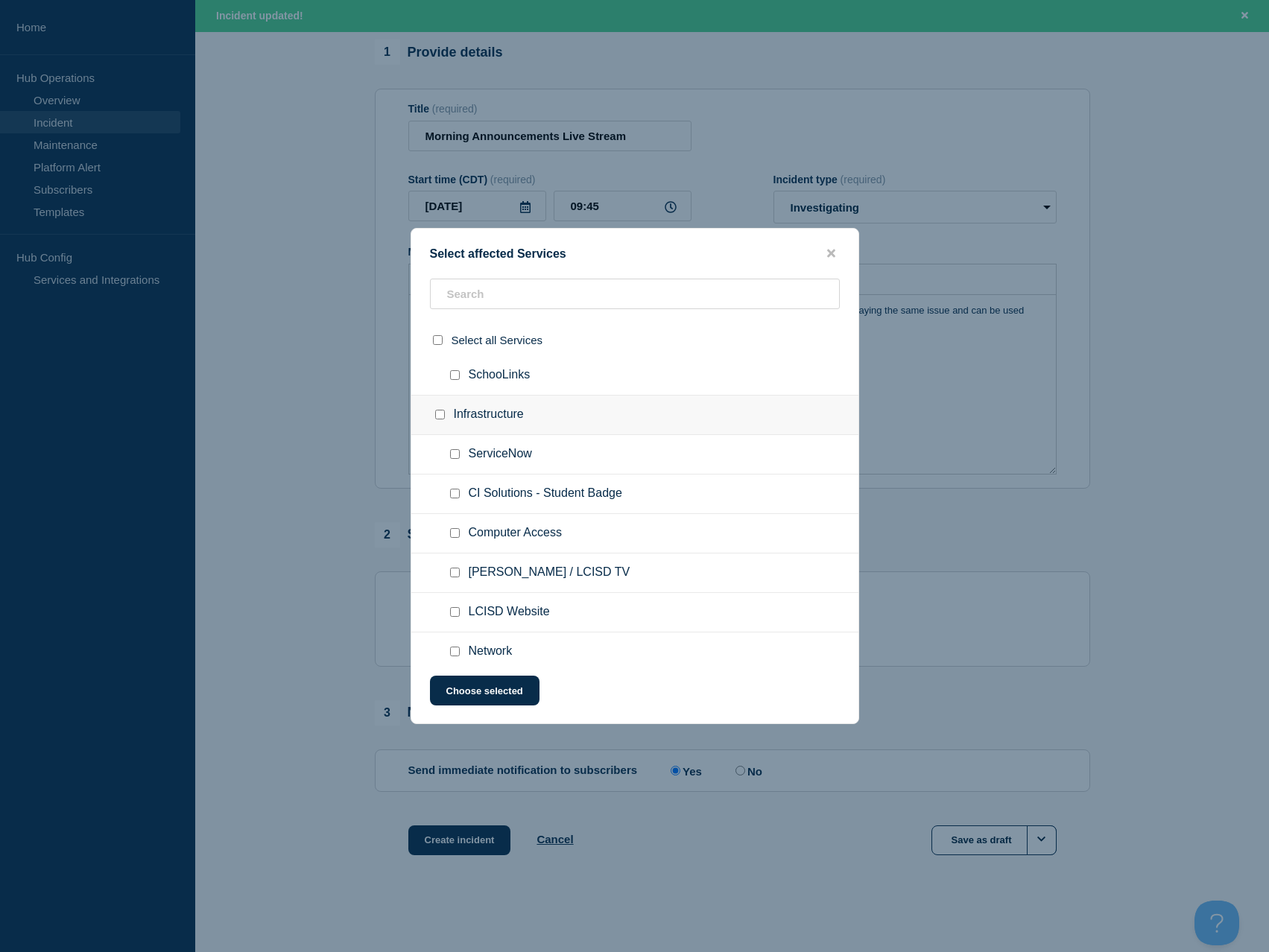
click at [459, 574] on input "DEVOS / LCISD TV checkbox" at bounding box center [455, 573] width 10 height 10
checkbox input "true"
click at [480, 693] on button "Choose selected" at bounding box center [485, 691] width 110 height 30
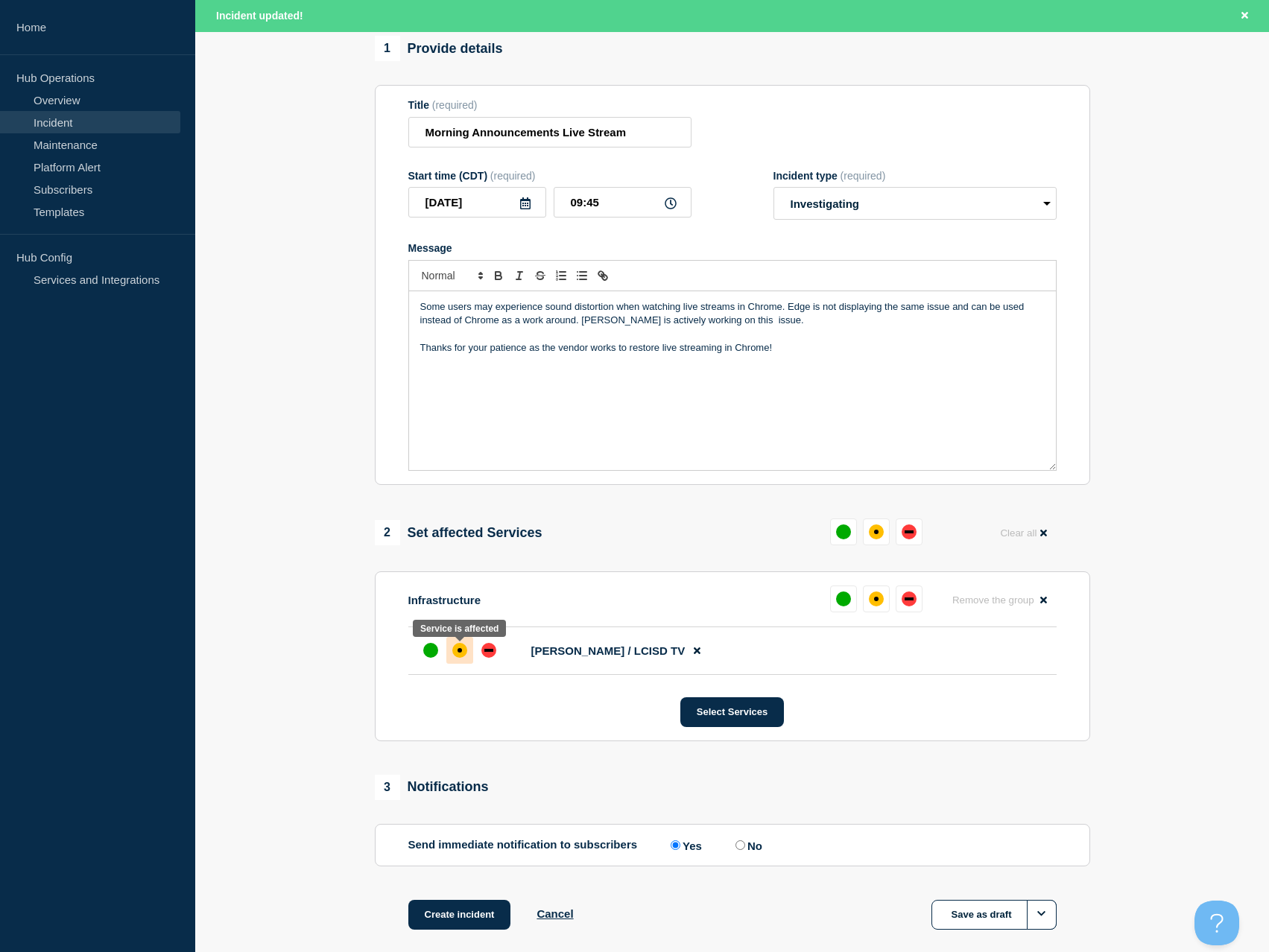
click at [466, 659] on div at bounding box center [459, 650] width 27 height 27
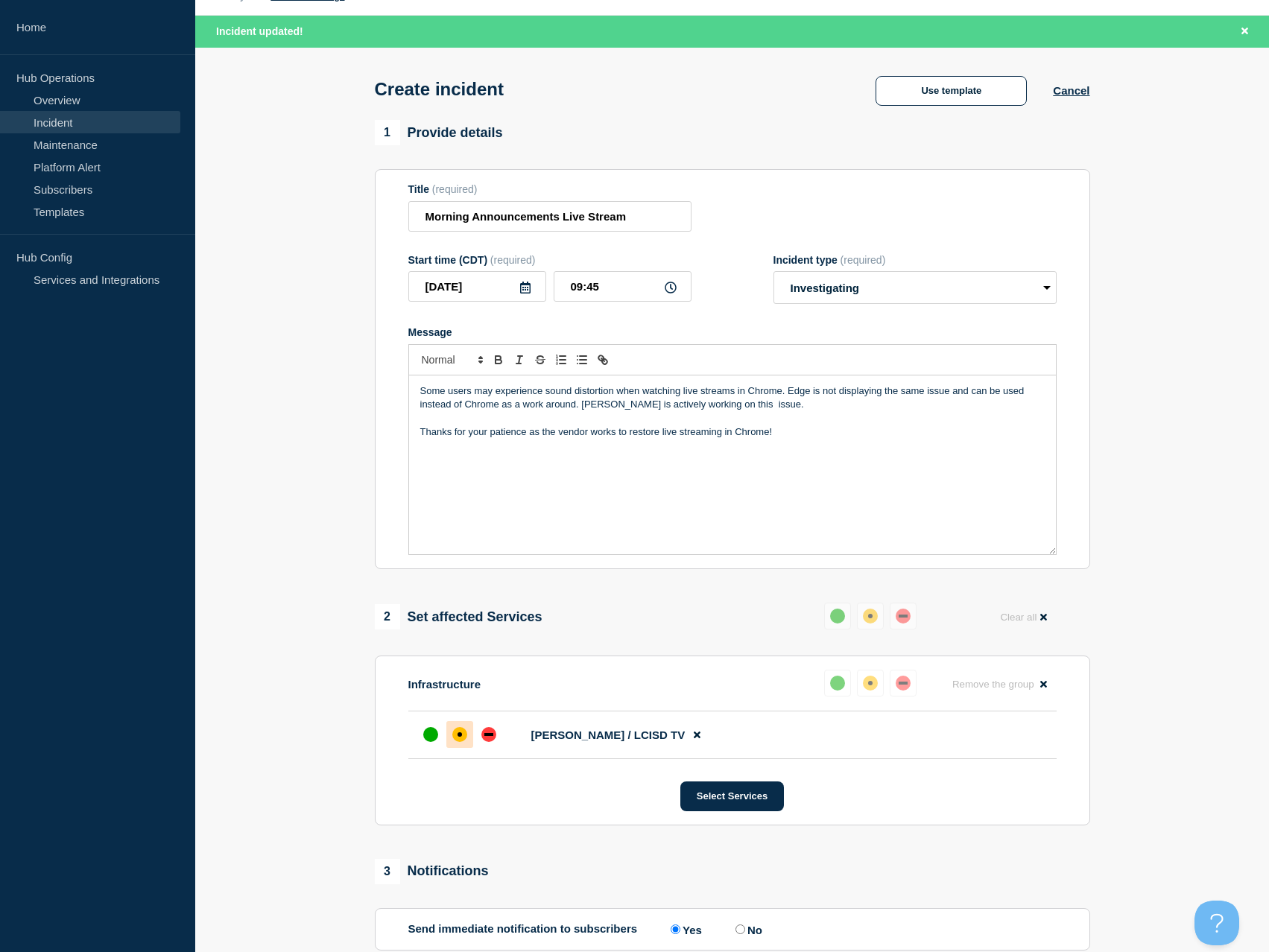
scroll to position [0, 0]
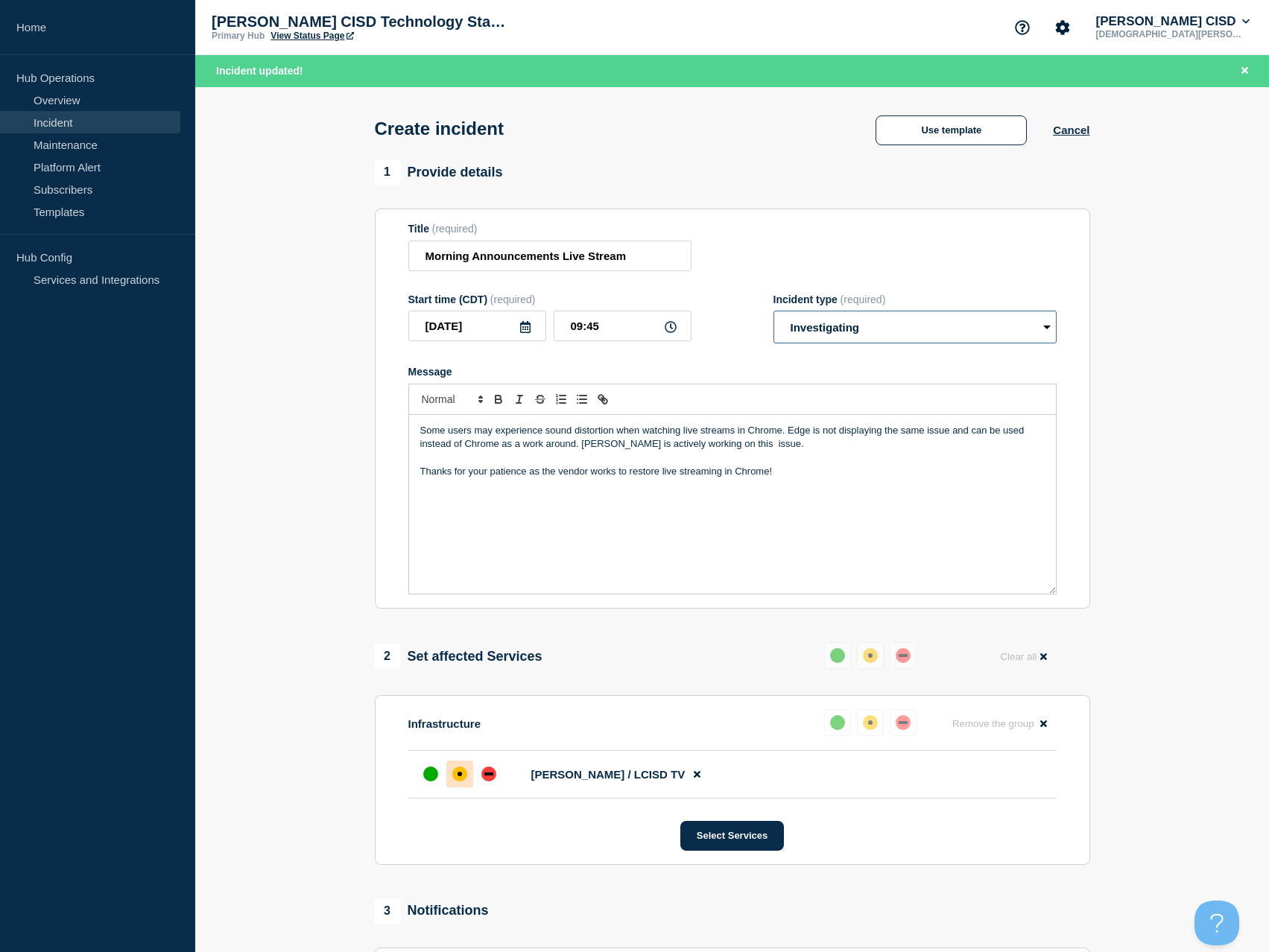
click at [873, 323] on select "Select option Investigating Identified Monitoring" at bounding box center [915, 327] width 283 height 33
click at [774, 314] on select "Select option Investigating Identified Monitoring" at bounding box center [915, 327] width 283 height 33
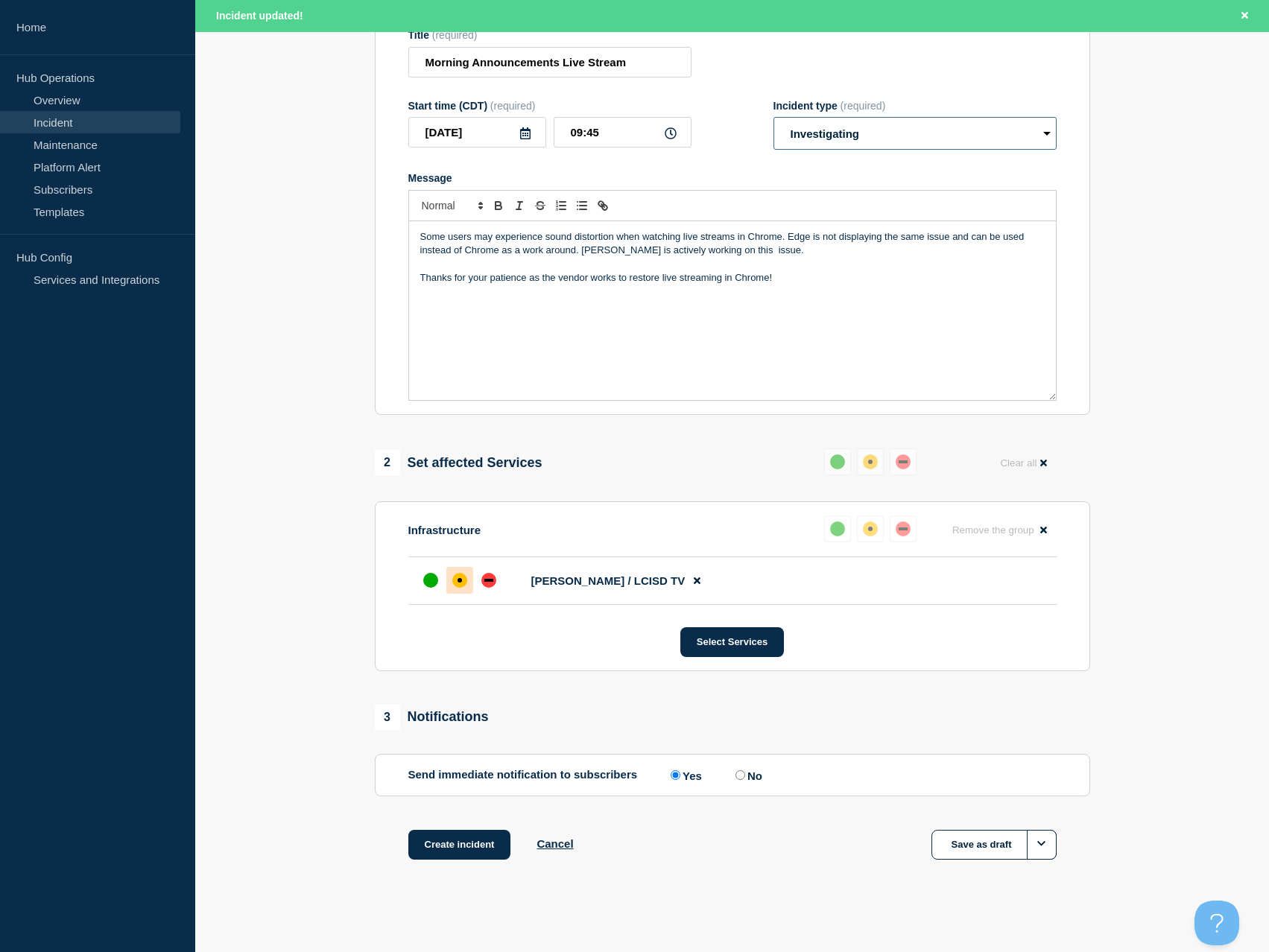
scroll to position [202, 0]
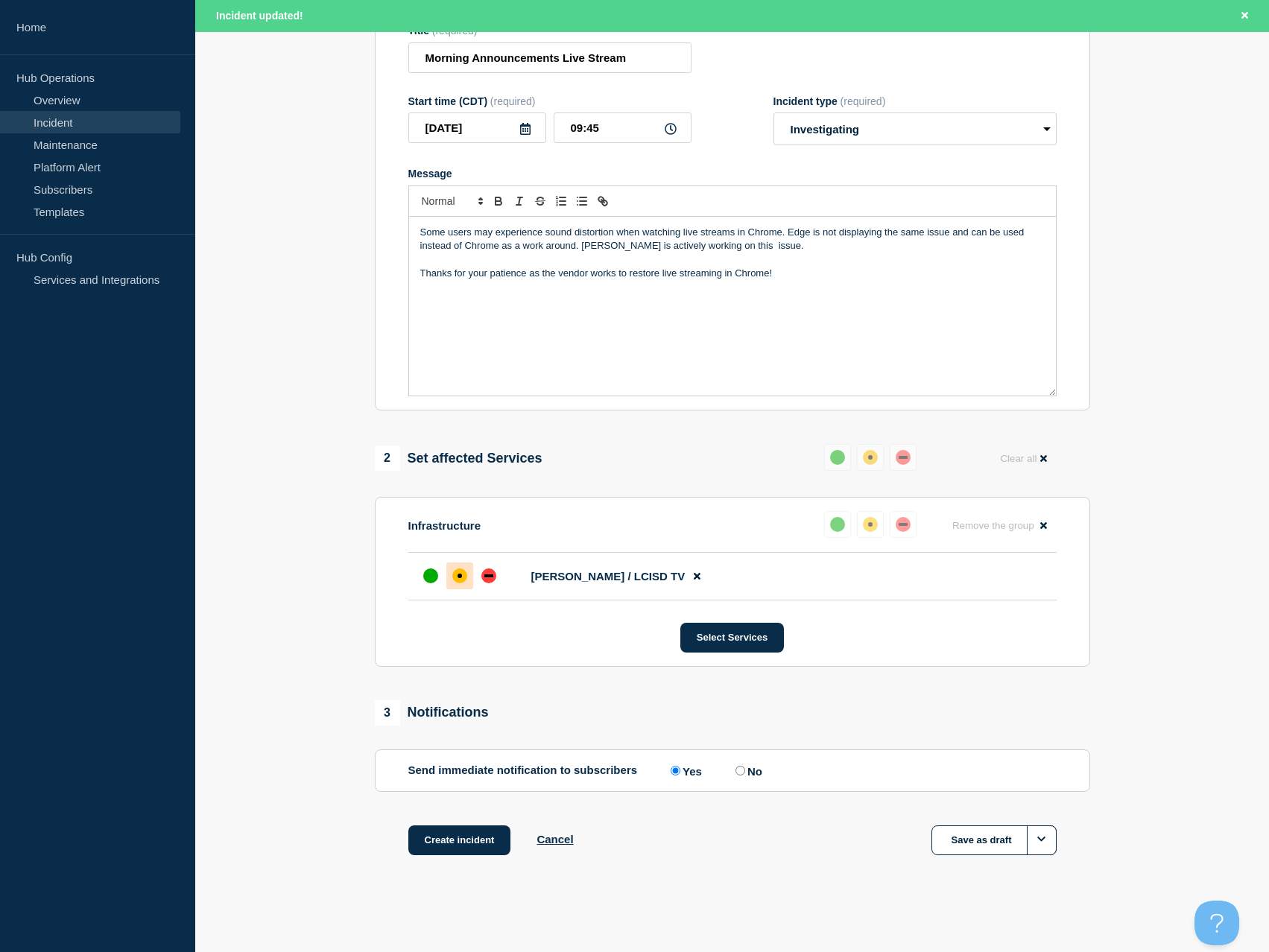
click at [723, 244] on p "Some users may experience sound distortion when watching live streams in Chrome…" at bounding box center [732, 240] width 625 height 28
click at [453, 842] on button "Create incident" at bounding box center [460, 840] width 103 height 30
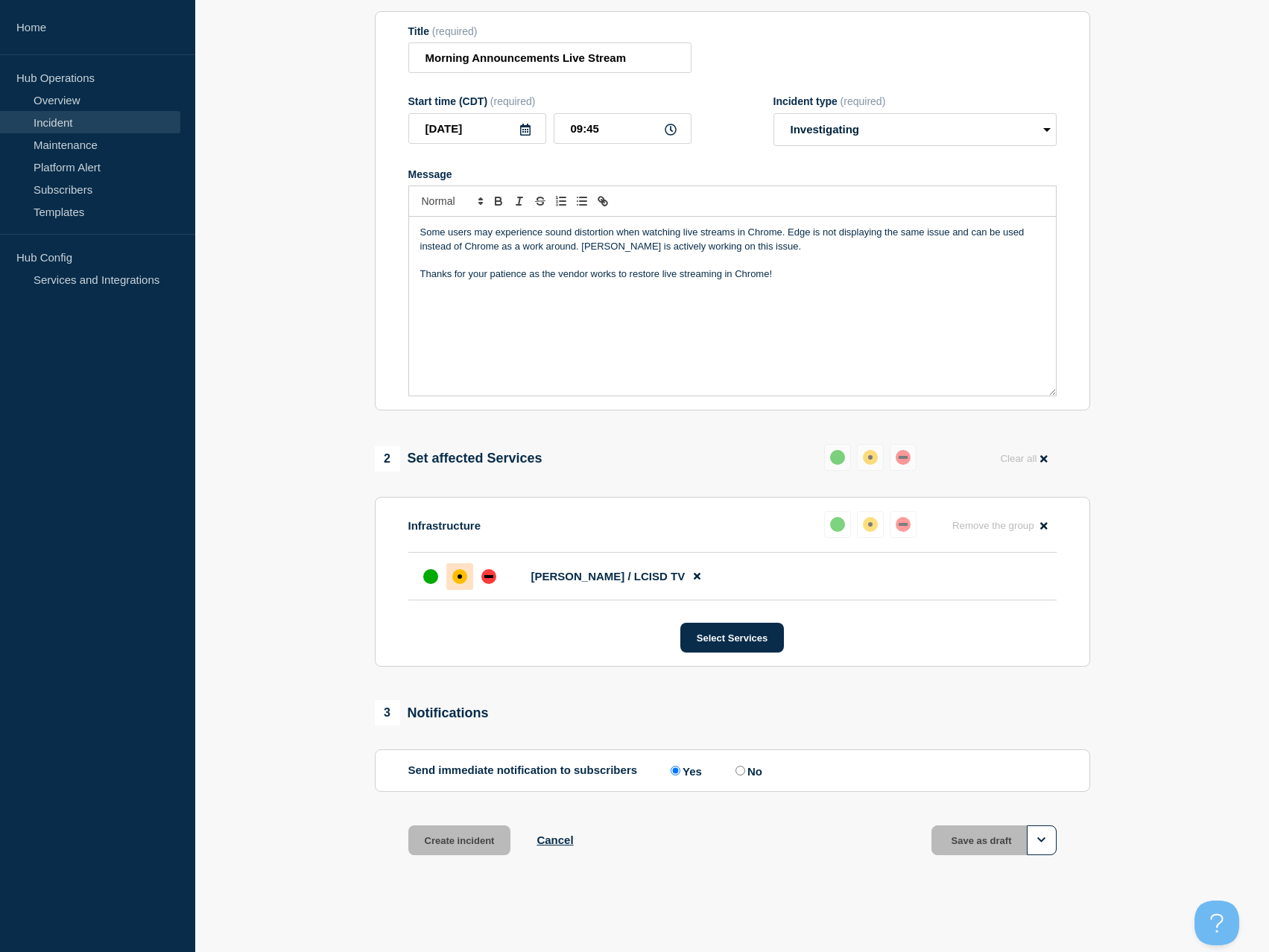
scroll to position [170, 0]
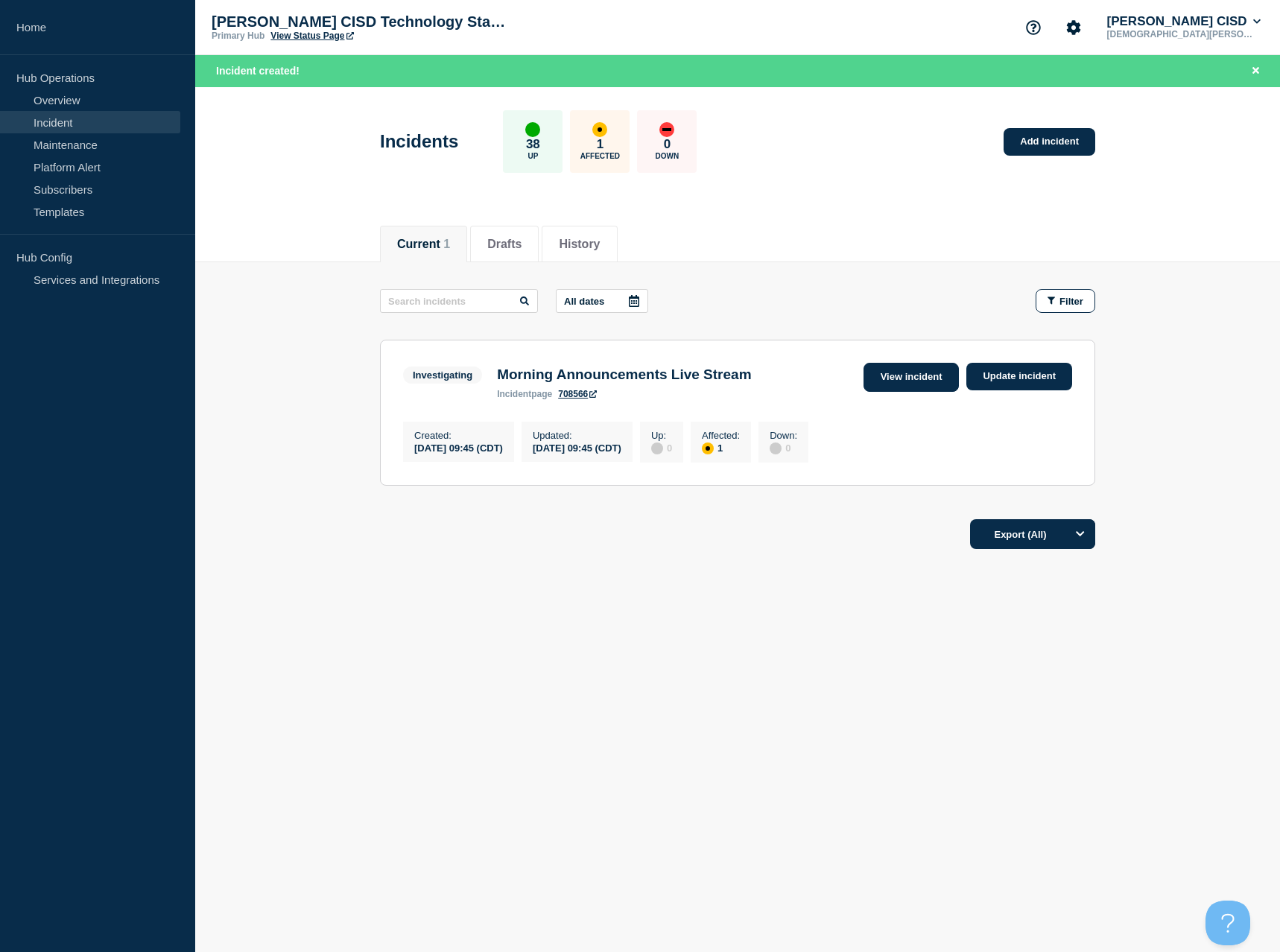
drag, startPoint x: 938, startPoint y: 386, endPoint x: 951, endPoint y: 622, distance: 236.4
click at [938, 386] on link "View incident" at bounding box center [911, 377] width 96 height 29
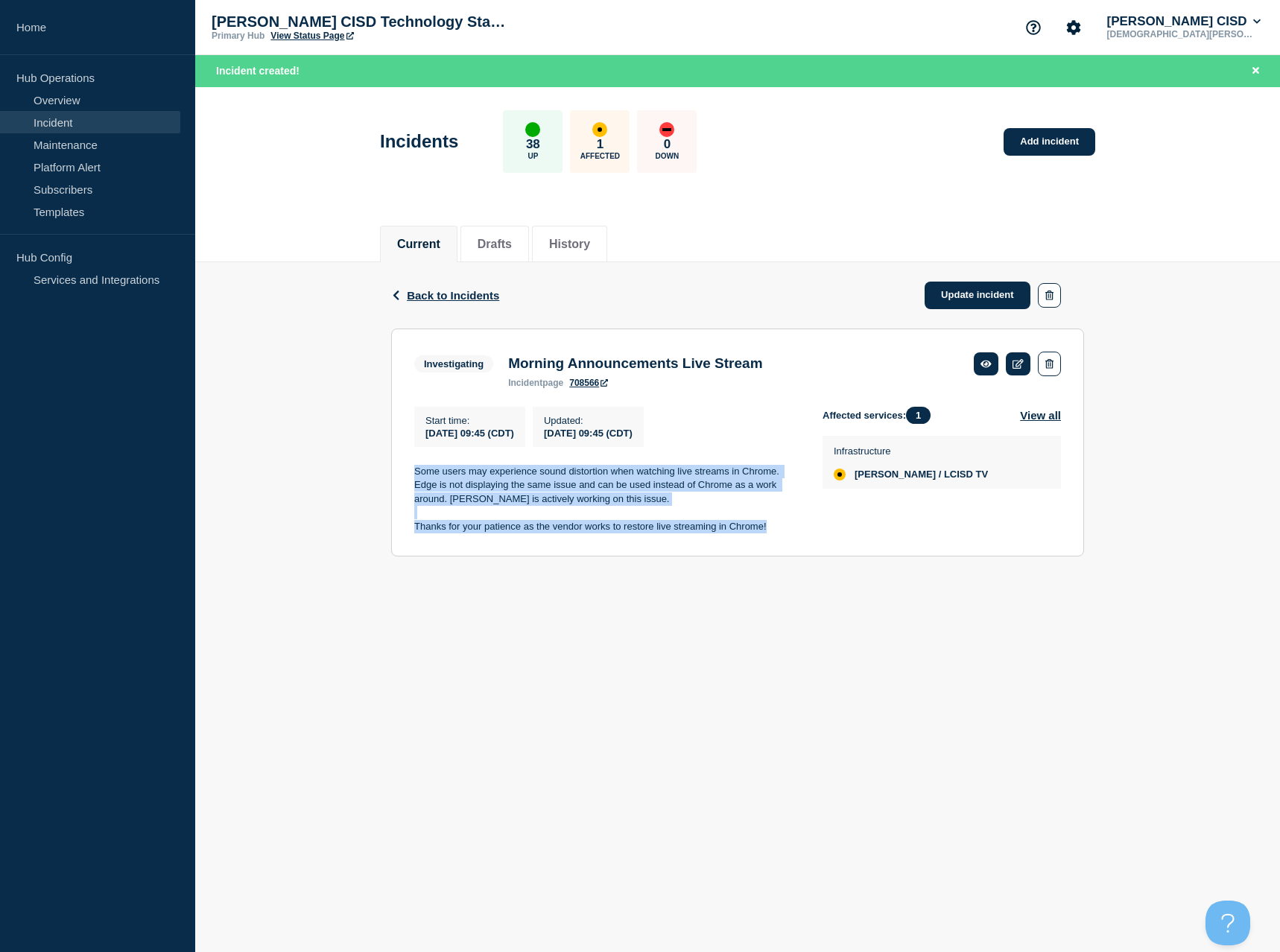
drag, startPoint x: 779, startPoint y: 538, endPoint x: 399, endPoint y: 476, distance: 385.0
click at [399, 476] on section "Investigating Morning Announcements Live Stream incident page 708566 Start time…" at bounding box center [737, 442] width 693 height 228
click at [625, 517] on p at bounding box center [606, 512] width 385 height 13
drag, startPoint x: 636, startPoint y: 516, endPoint x: 409, endPoint y: 479, distance: 230.0
click at [409, 479] on section "Investigating Morning Announcements Live Stream incident page 708566 Start time…" at bounding box center [737, 442] width 693 height 228
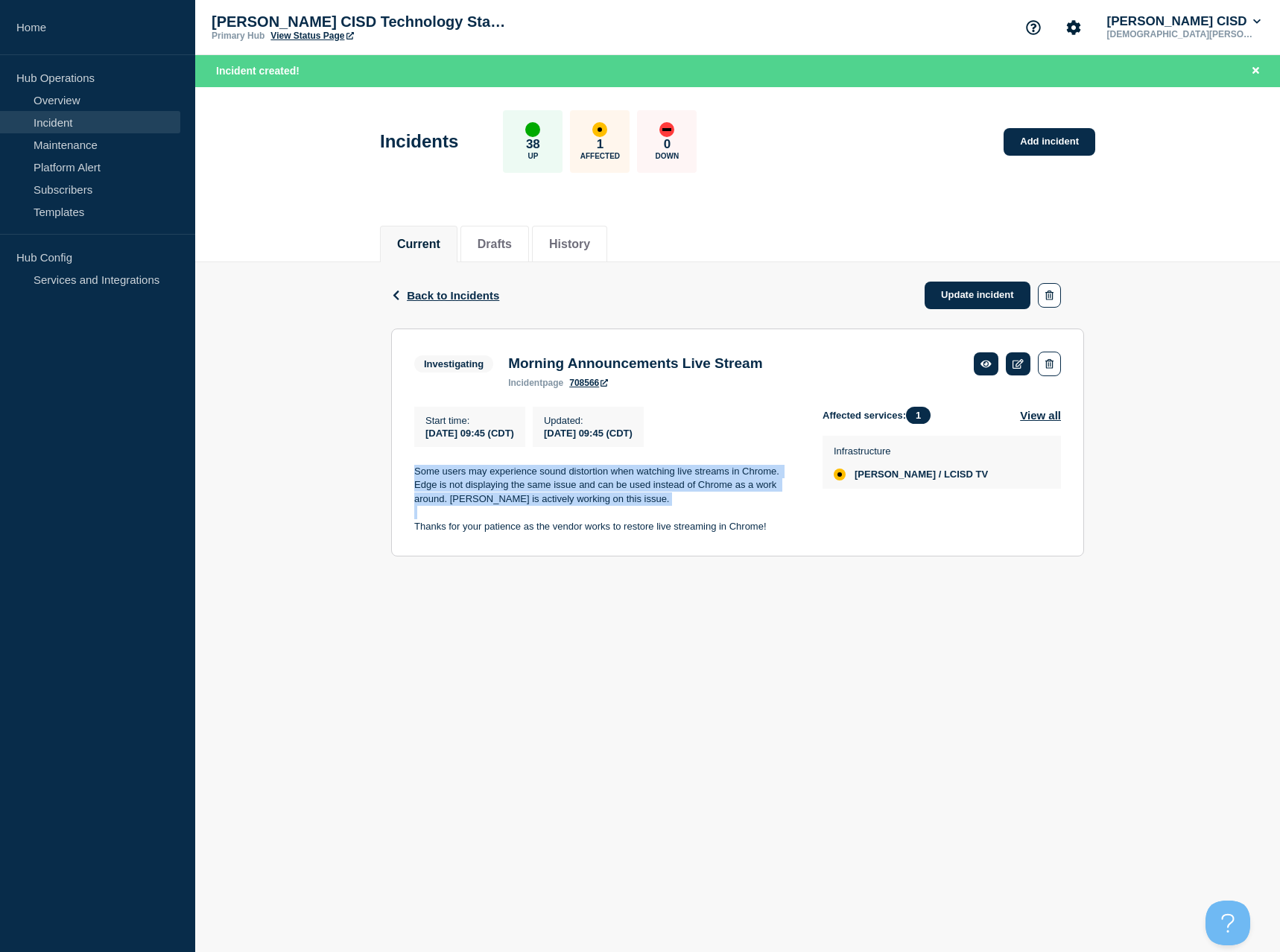
copy p "Some users may experience sound distortion when watching live streams in Chrome…"
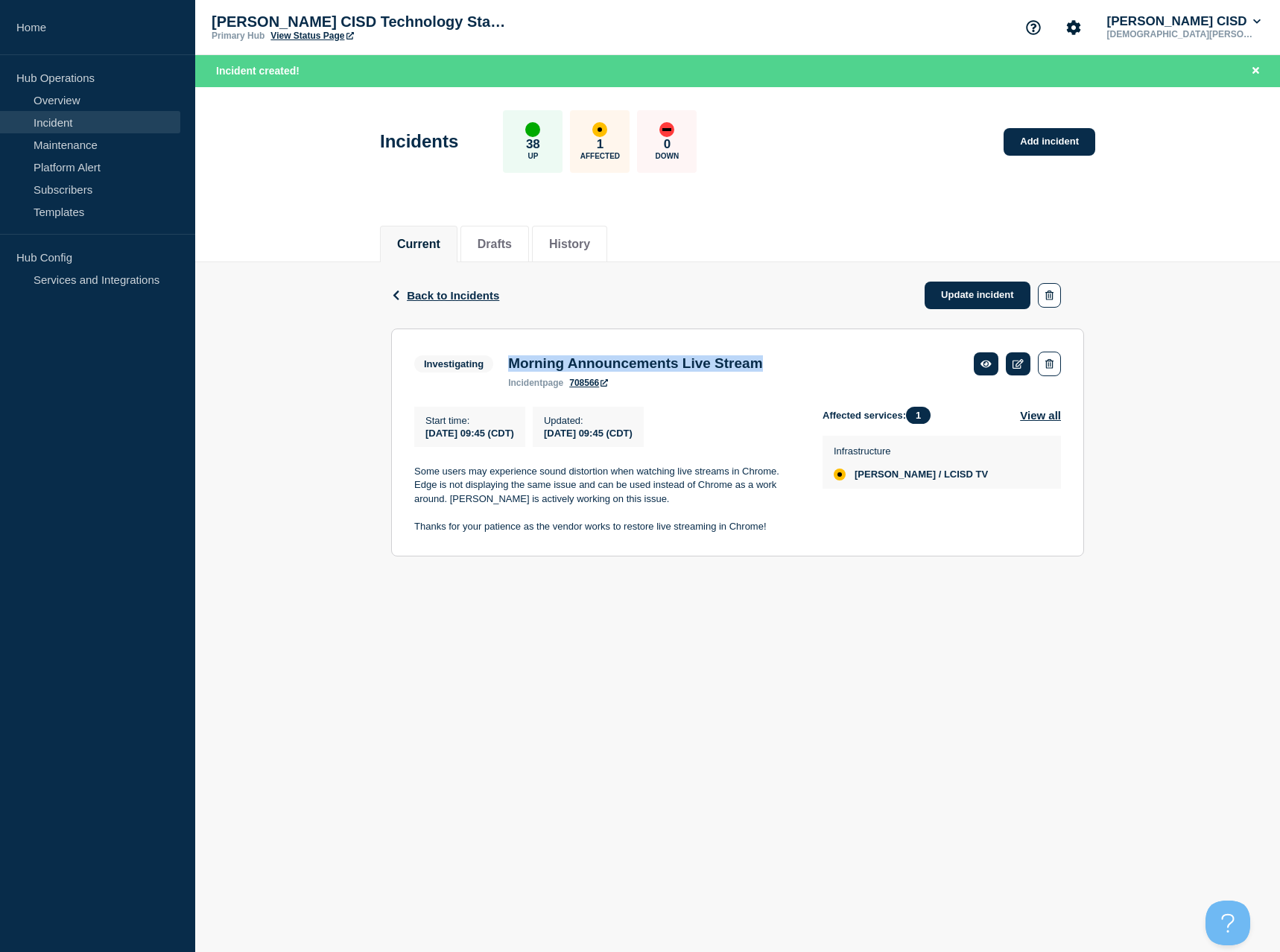
drag, startPoint x: 822, startPoint y: 369, endPoint x: 556, endPoint y: 369, distance: 266.0
click at [513, 349] on section "Investigating Morning Announcements Live Stream incident page 708566 Start time…" at bounding box center [737, 442] width 693 height 228
copy h3 "Morning Announcements Live Stream"
